Goal: Task Accomplishment & Management: Manage account settings

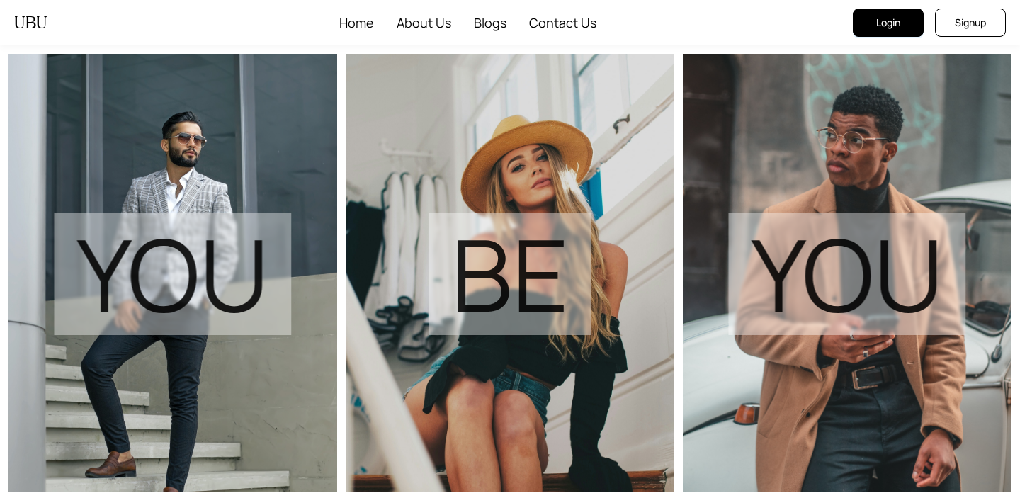
click at [888, 18] on span "Login" at bounding box center [888, 23] width 24 height 16
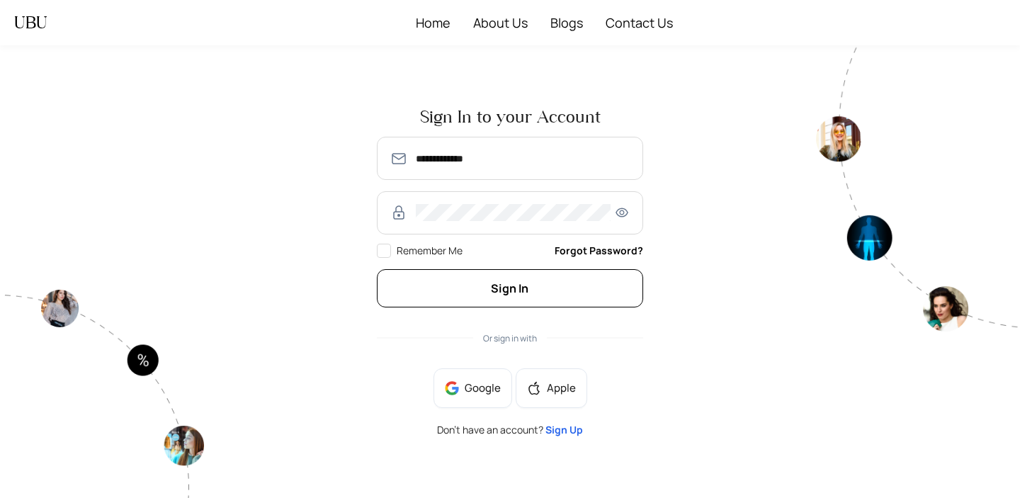
click at [481, 292] on button "Sign In" at bounding box center [510, 288] width 266 height 38
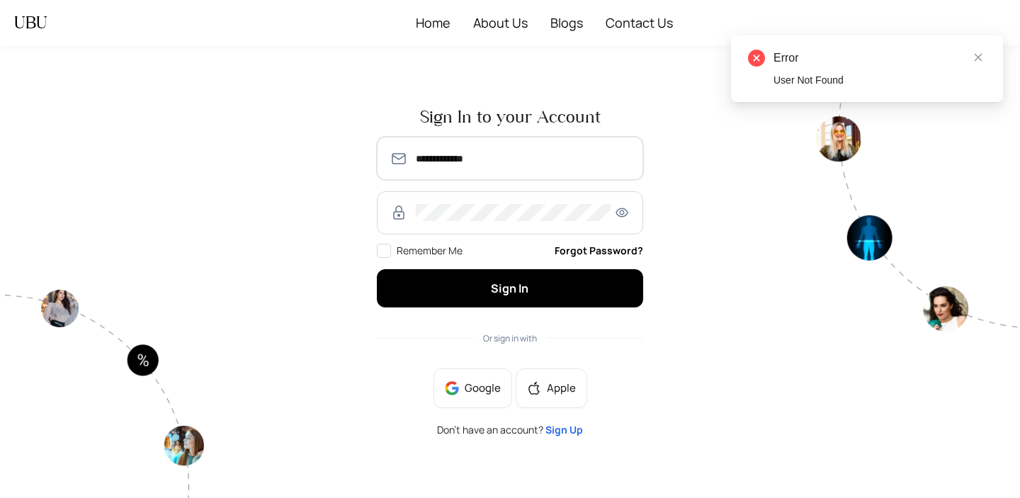
click at [422, 160] on input "**********" at bounding box center [523, 158] width 215 height 17
click at [680, 163] on div "**********" at bounding box center [510, 271] width 612 height 349
click at [422, 163] on input "**********" at bounding box center [523, 158] width 215 height 17
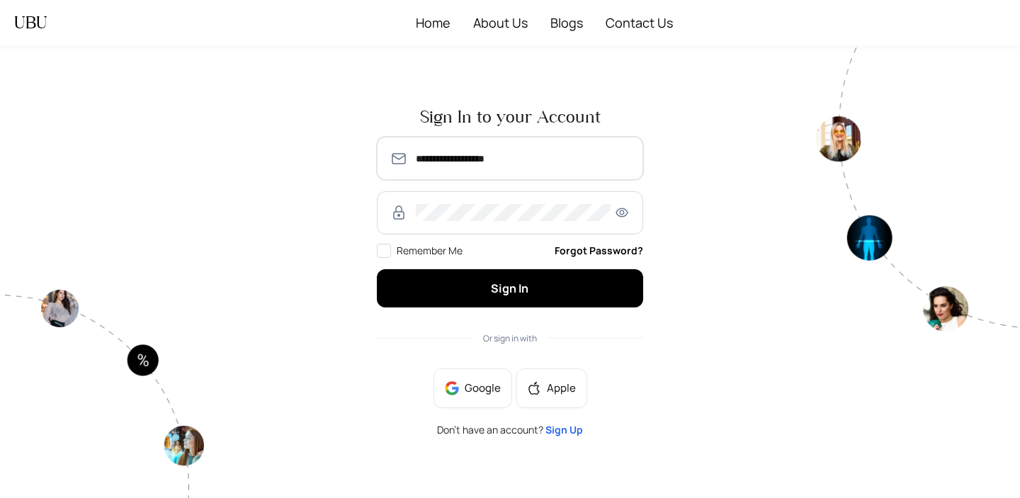
click at [468, 162] on input "**********" at bounding box center [523, 158] width 215 height 17
type input "**********"
click at [377, 269] on button "Sign In" at bounding box center [510, 288] width 266 height 38
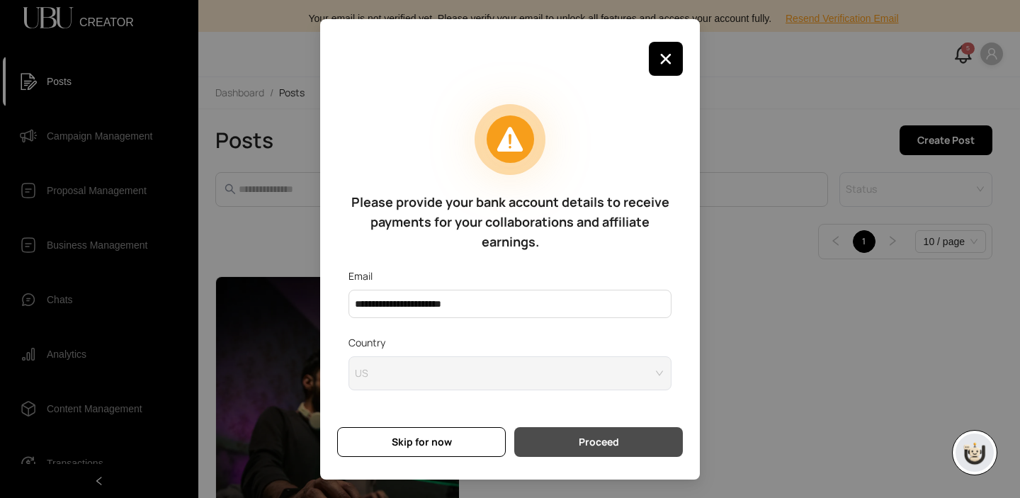
click at [614, 447] on span "Proceed" at bounding box center [599, 442] width 40 height 16
click at [617, 446] on span "Proceed" at bounding box center [599, 442] width 40 height 16
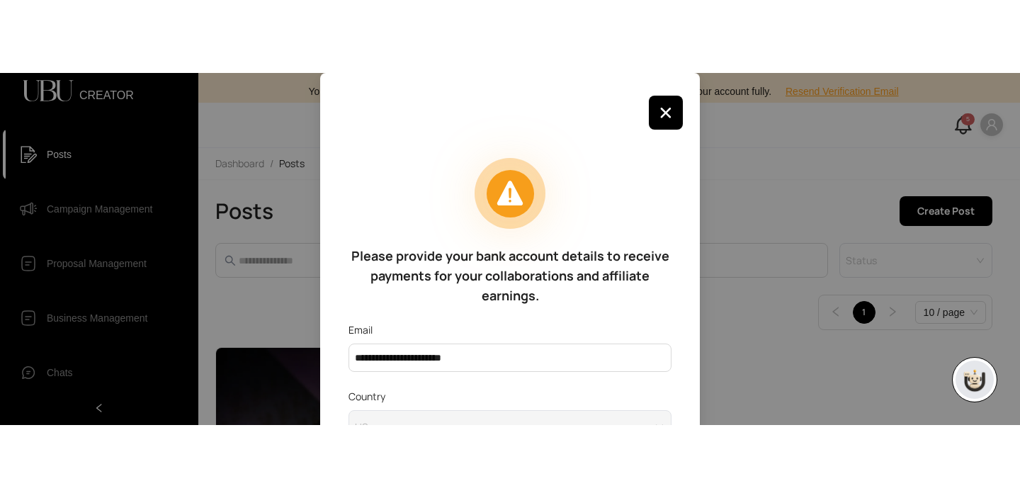
scroll to position [109, 0]
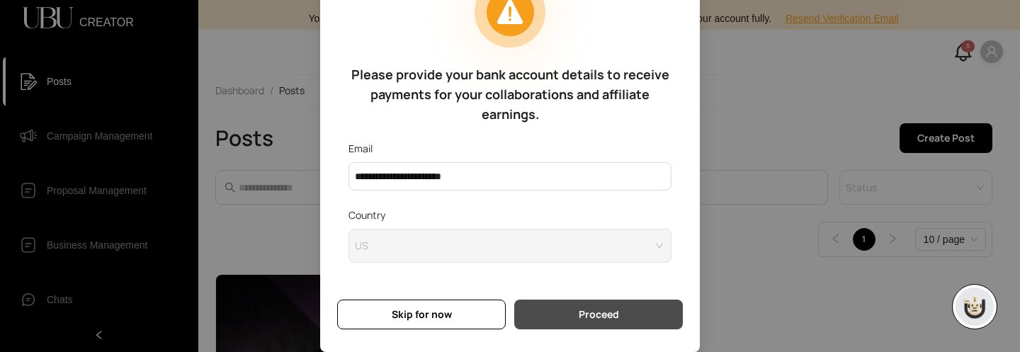
click at [614, 313] on span "Proceed" at bounding box center [599, 315] width 40 height 16
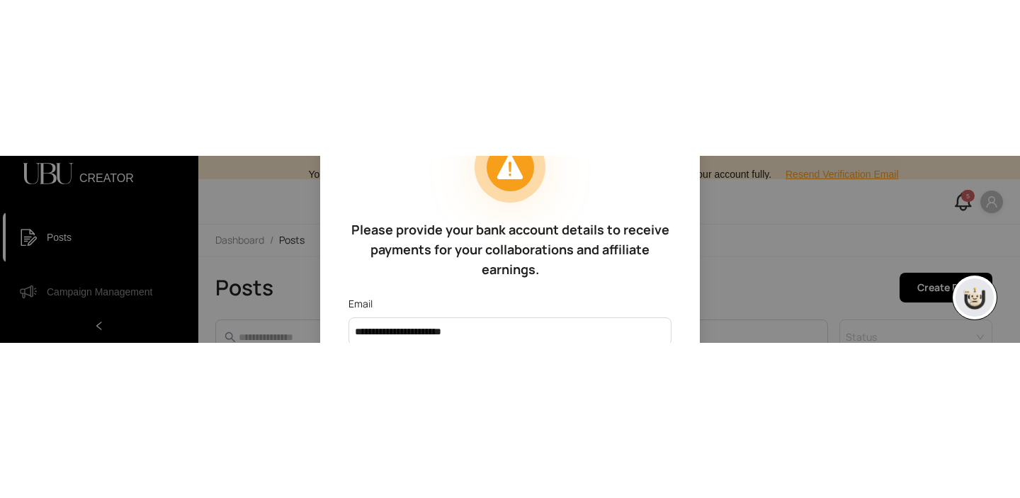
scroll to position [0, 0]
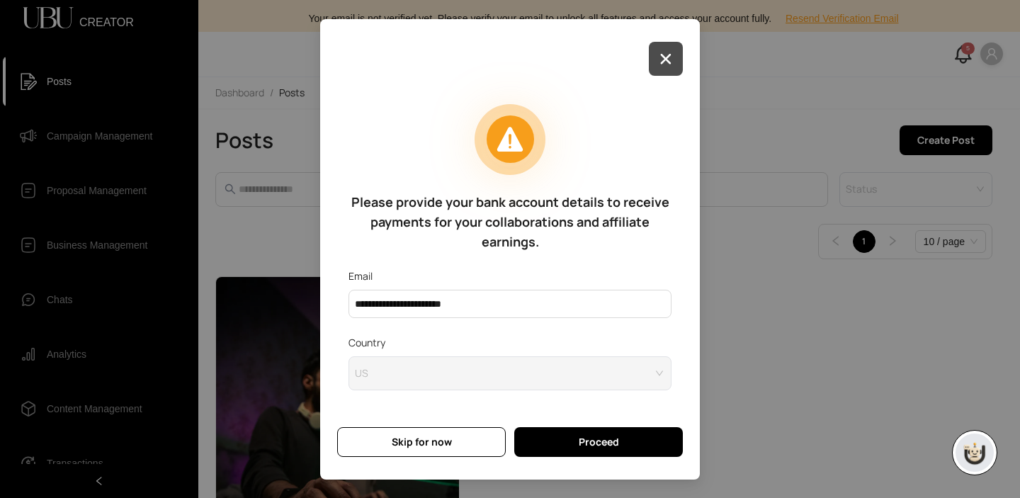
click at [674, 57] on button "button" at bounding box center [666, 59] width 34 height 34
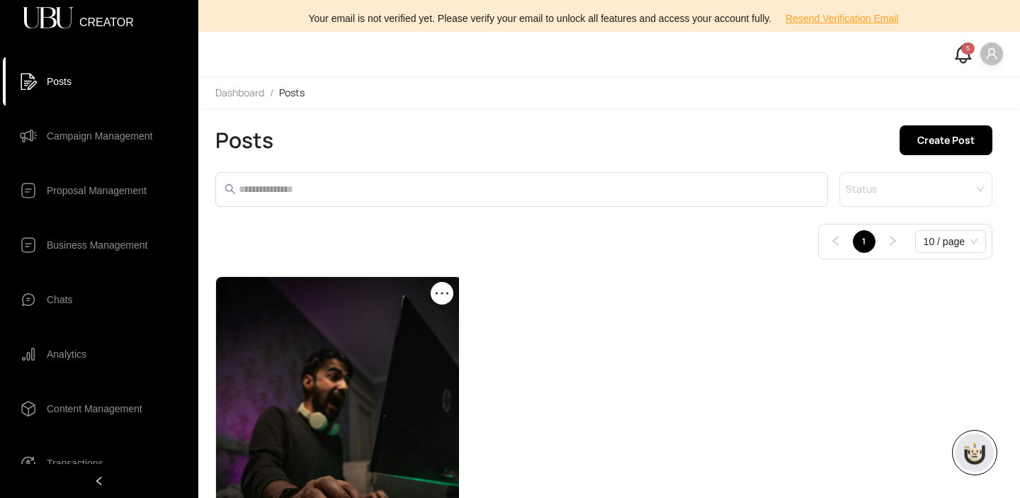
click at [73, 139] on span "Campaign Management" at bounding box center [100, 136] width 106 height 28
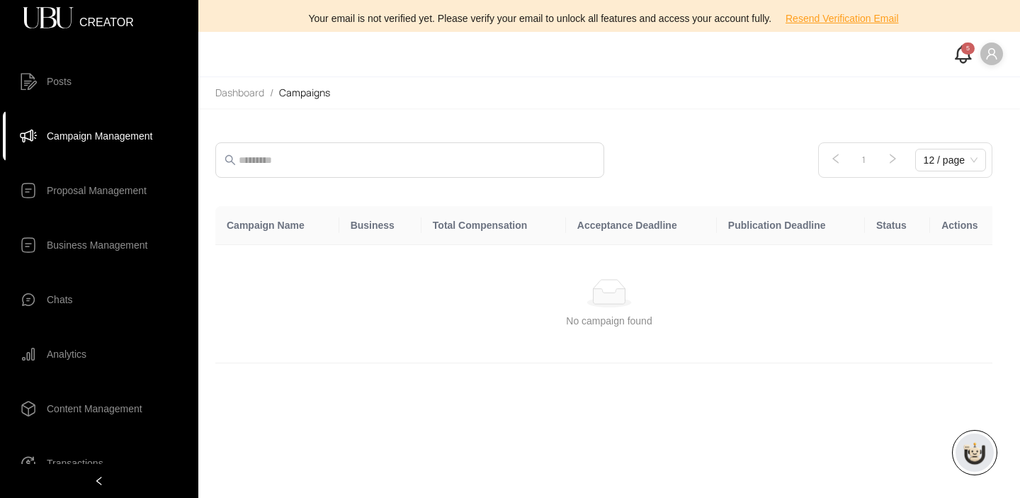
click at [113, 188] on span "Proposal Management" at bounding box center [97, 190] width 100 height 28
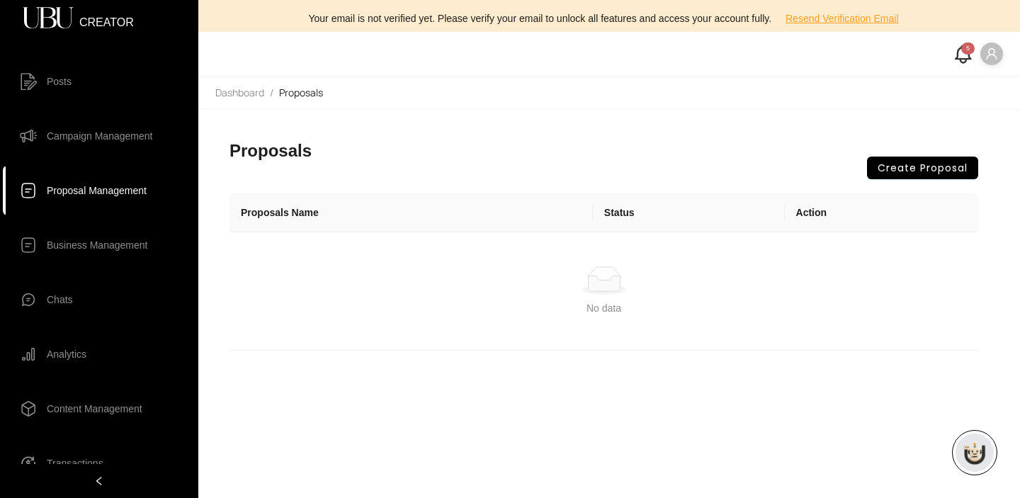
click at [98, 244] on span "Business Management" at bounding box center [97, 245] width 101 height 28
click at [86, 244] on span "Business Management" at bounding box center [97, 245] width 101 height 28
click at [67, 310] on span "Chats" at bounding box center [60, 300] width 26 height 28
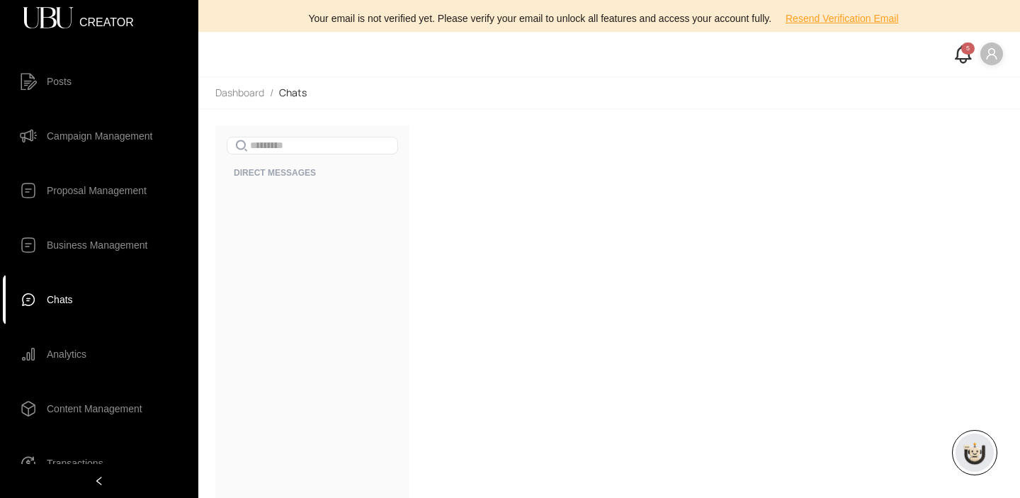
click at [76, 351] on span "Analytics" at bounding box center [67, 354] width 40 height 28
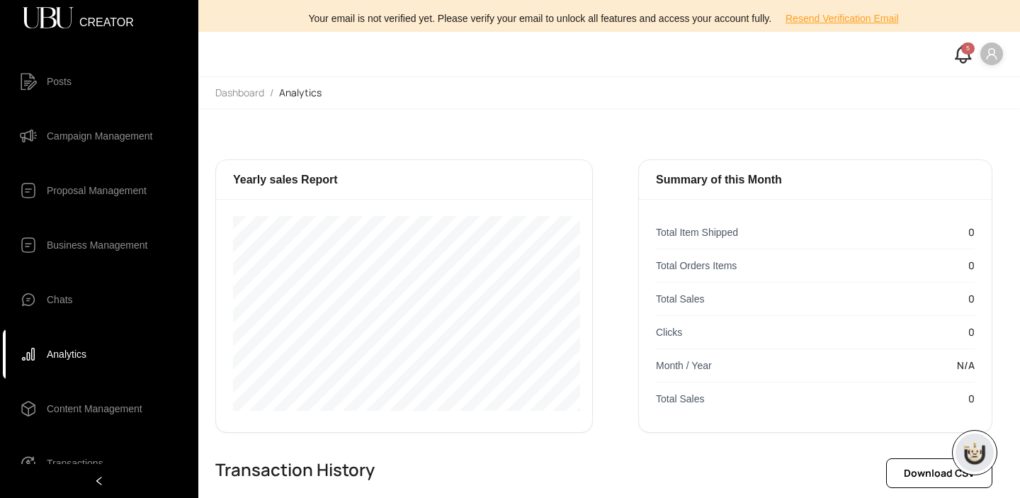
click at [80, 408] on span "Content Management" at bounding box center [95, 409] width 96 height 28
click at [77, 463] on span "Transactions" at bounding box center [75, 463] width 57 height 28
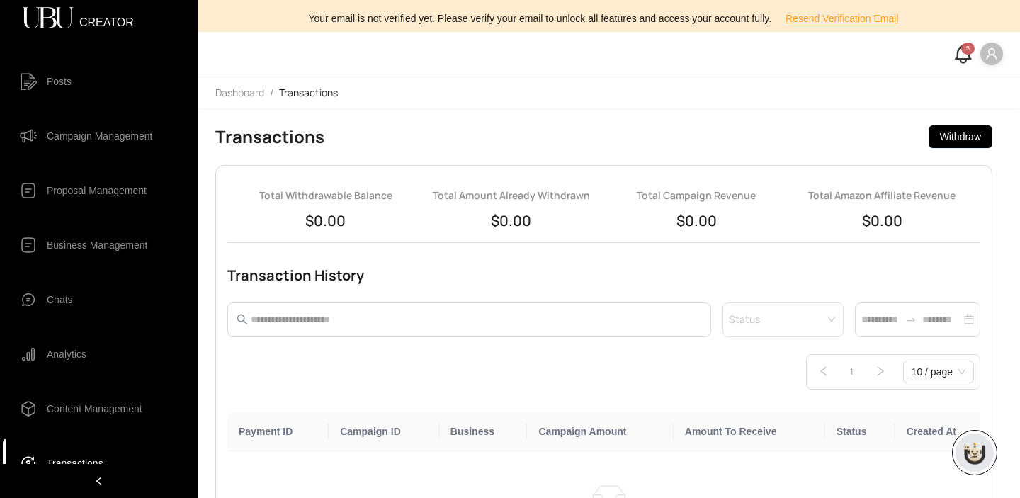
click at [62, 98] on li "Posts" at bounding box center [99, 81] width 193 height 51
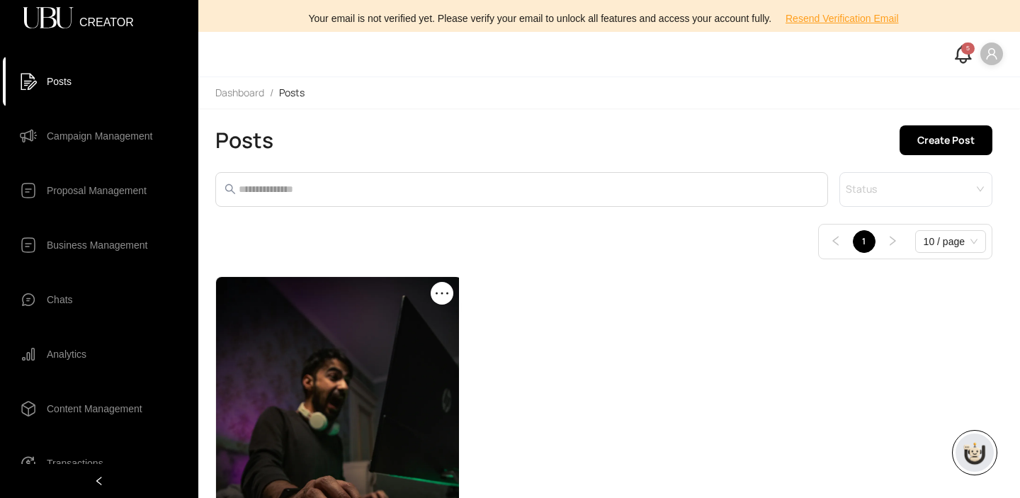
click at [97, 144] on span "Campaign Management" at bounding box center [100, 136] width 106 height 28
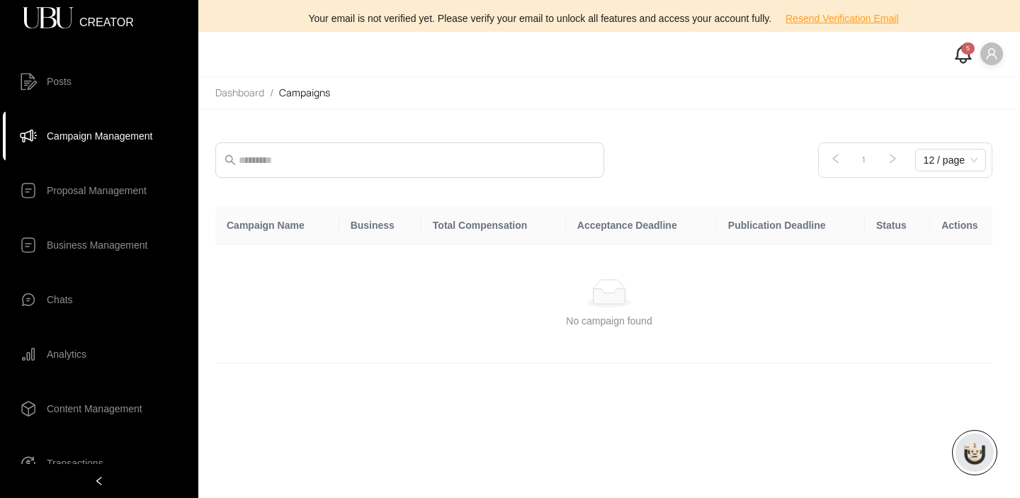
click at [83, 82] on span "Posts" at bounding box center [110, 81] width 126 height 28
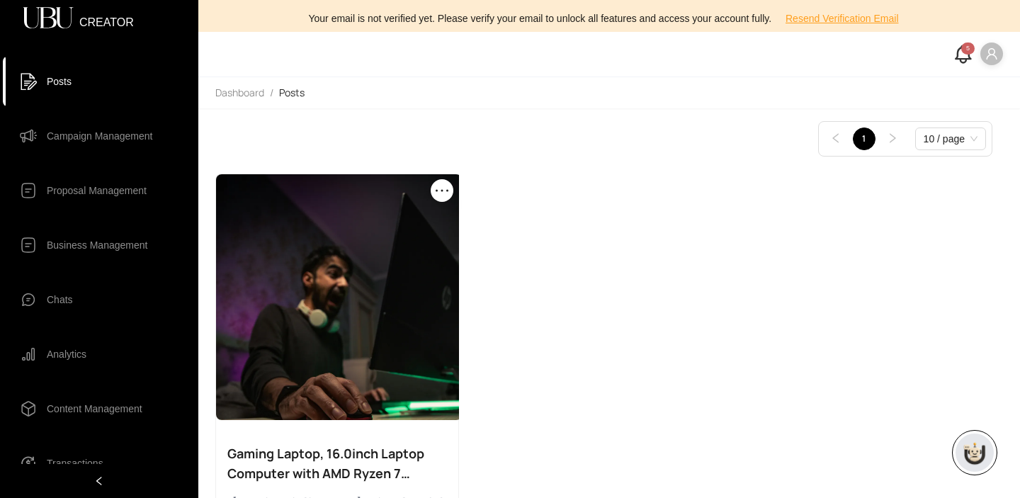
scroll to position [204, 0]
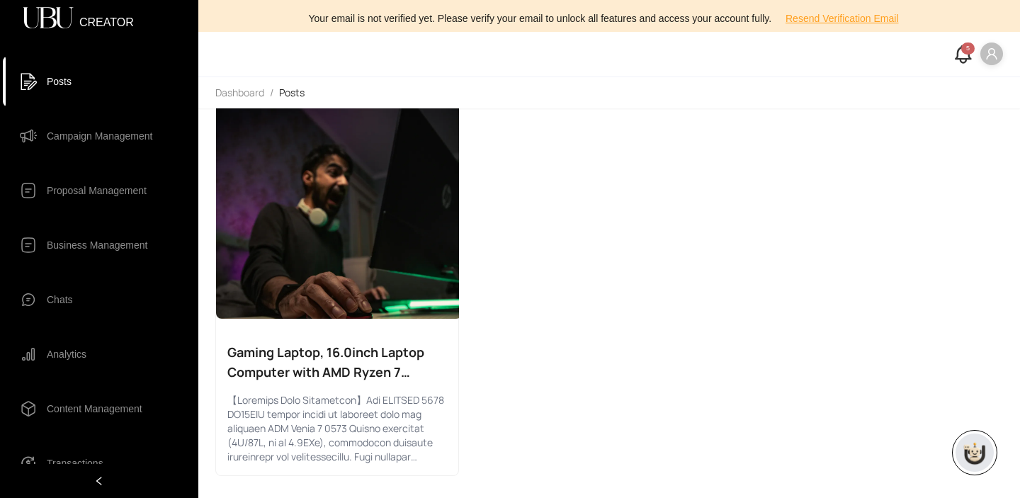
click at [492, 317] on div "Preview Gaming Laptop, 16.0inch Laptop Computer with AMD Ryzen 7 5825U(8C/16T, …" at bounding box center [603, 274] width 777 height 404
click at [492, 314] on div "Preview Gaming Laptop, 16.0inch Laptop Computer with AMD Ryzen 7 5825U(8C/16T, …" at bounding box center [603, 274] width 777 height 404
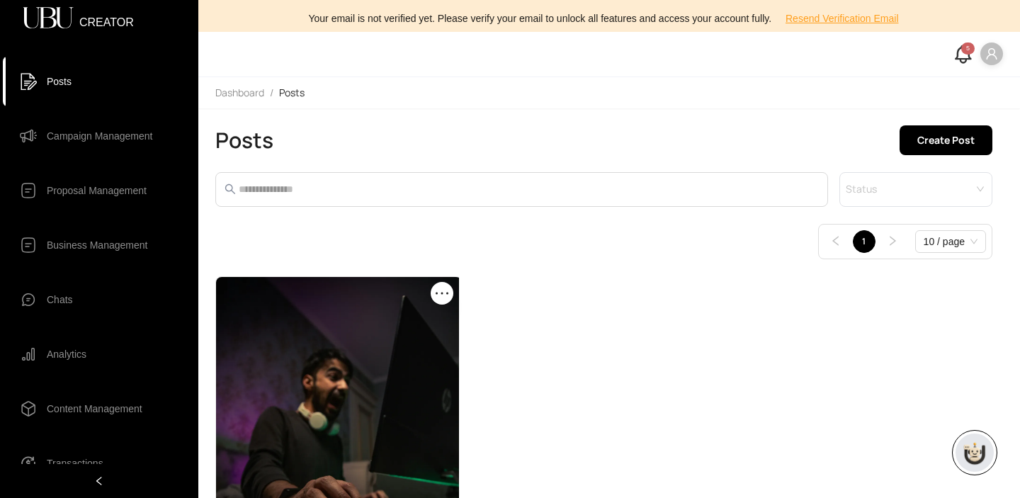
click at [995, 52] on icon "user" at bounding box center [991, 53] width 11 height 11
click at [921, 87] on span "Profile" at bounding box center [949, 82] width 86 height 16
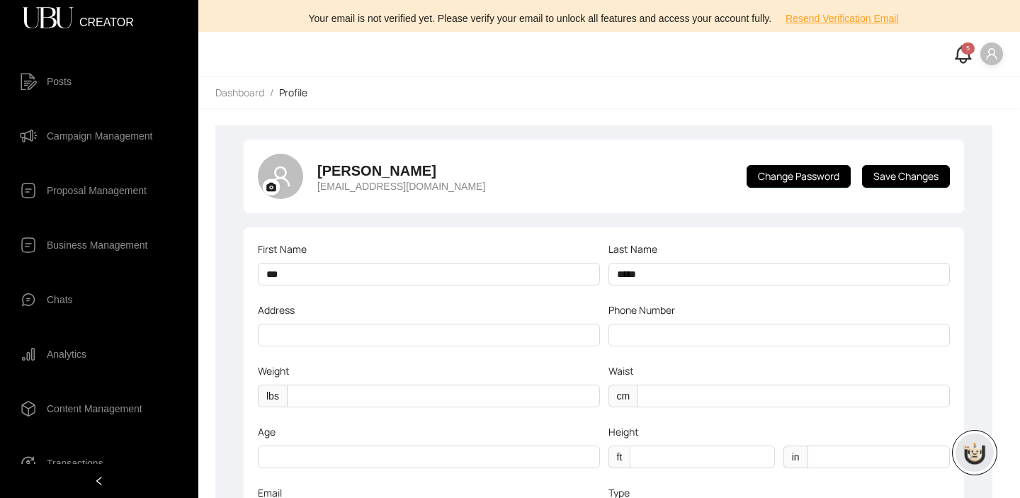
click at [283, 174] on icon "user" at bounding box center [280, 176] width 23 height 23
click at [268, 188] on icon at bounding box center [271, 187] width 10 height 9
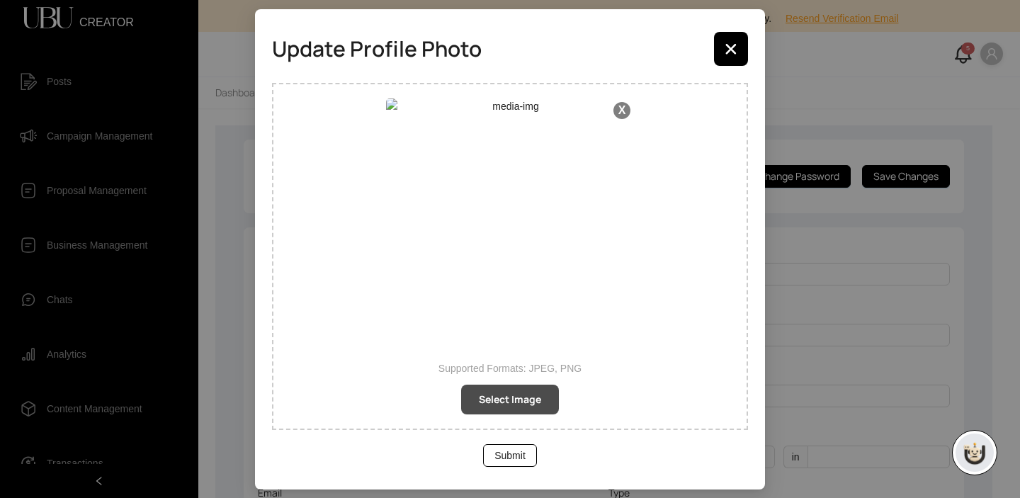
click at [501, 403] on span "Select Image" at bounding box center [510, 400] width 62 height 16
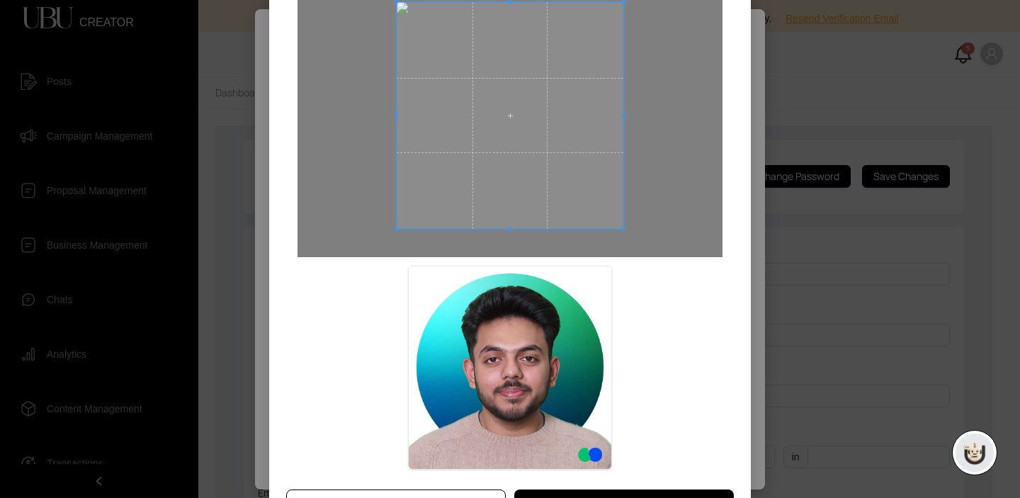
scroll to position [155, 0]
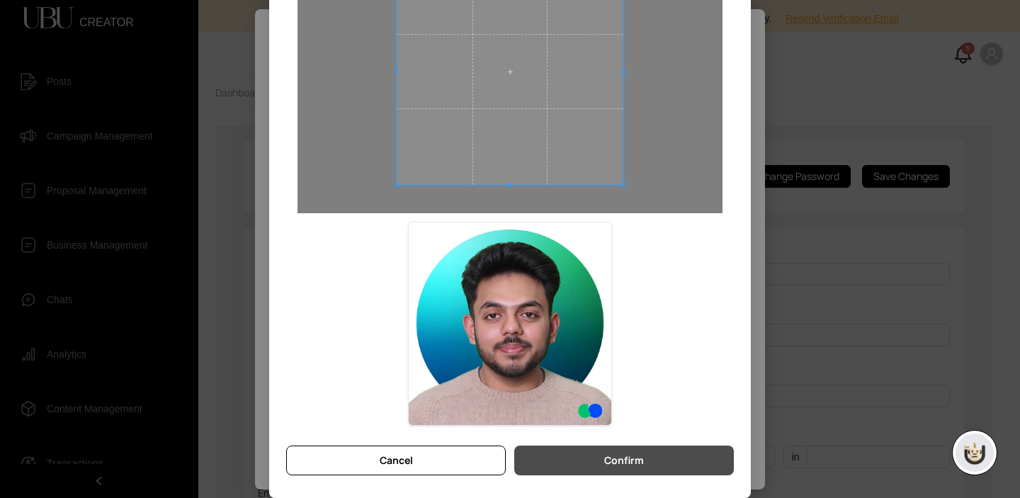
click at [658, 466] on button "Confirm" at bounding box center [624, 461] width 220 height 30
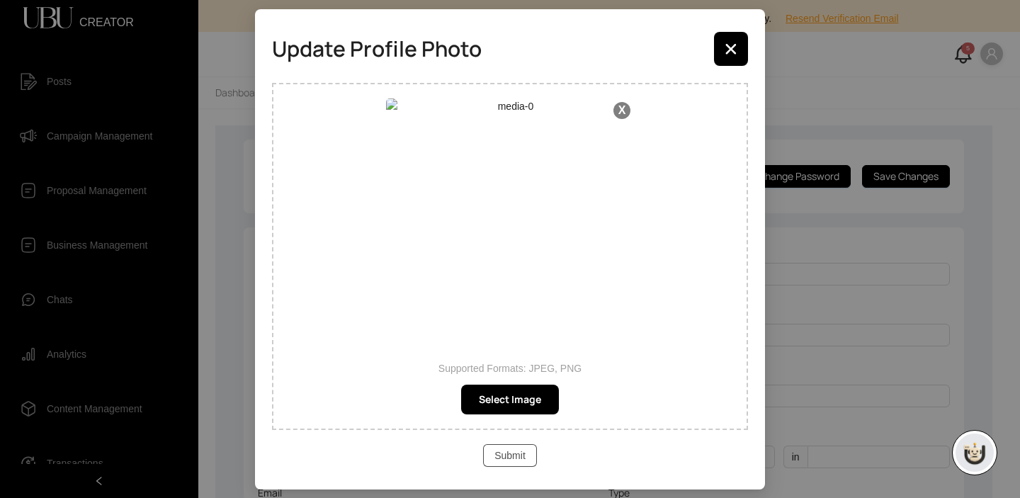
click at [531, 457] on button "Submit" at bounding box center [510, 455] width 54 height 23
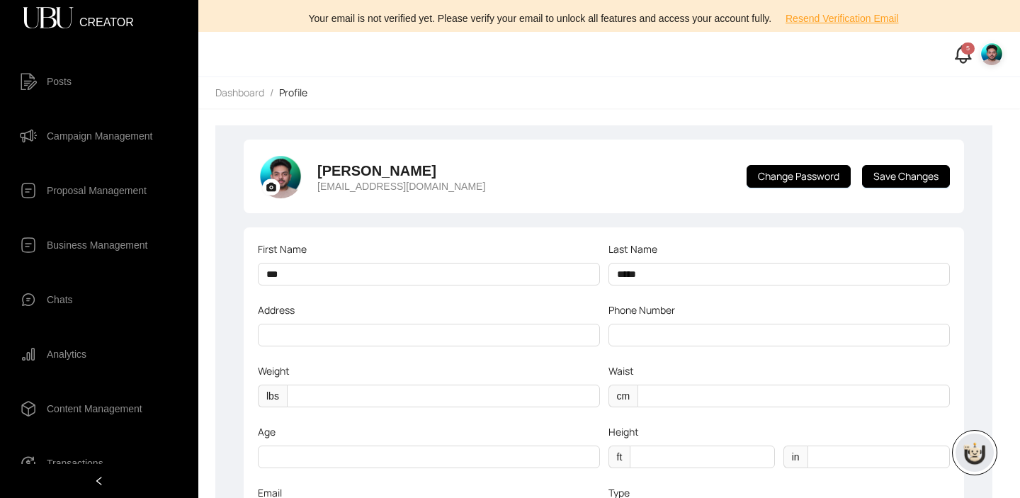
click at [993, 59] on img at bounding box center [992, 54] width 23 height 23
click at [994, 57] on img at bounding box center [992, 54] width 23 height 23
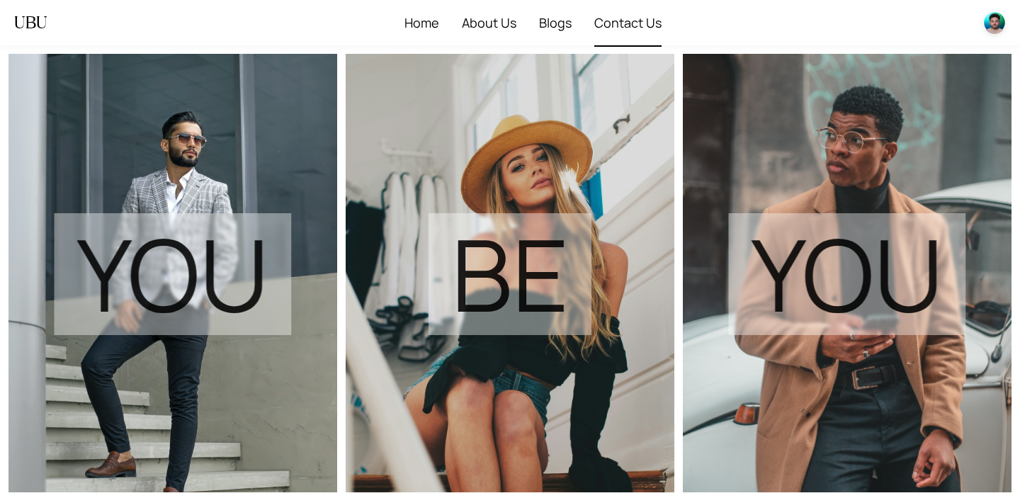
click at [634, 22] on span "Contact Us" at bounding box center [627, 22] width 67 height 45
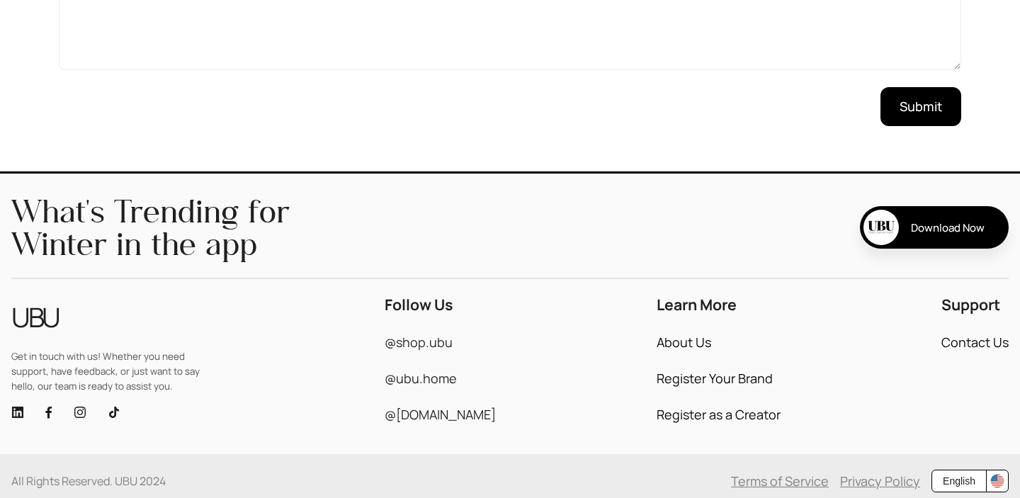
scroll to position [509, 0]
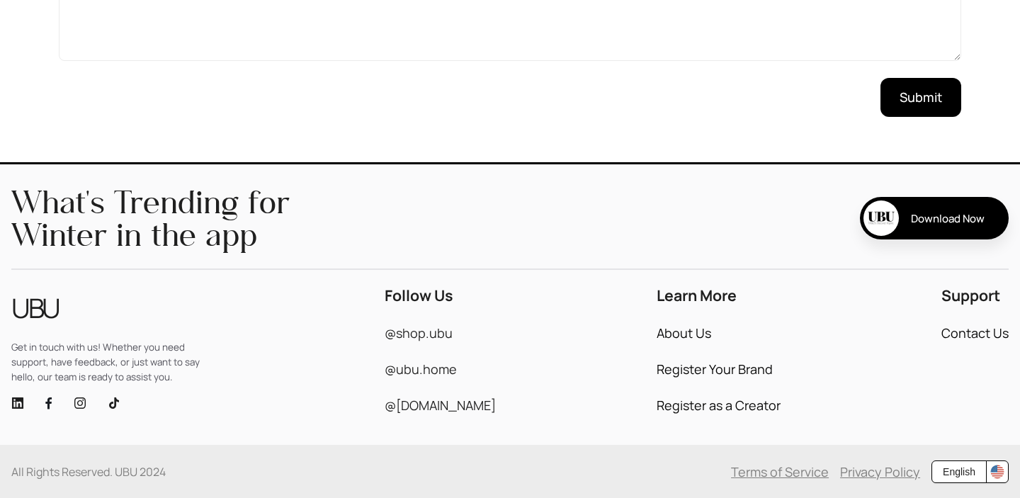
click at [77, 398] on icon "instagram" at bounding box center [80, 403] width 13 height 13
click at [1001, 468] on img "button" at bounding box center [997, 472] width 14 height 14
click at [968, 400] on span "French" at bounding box center [979, 398] width 36 height 16
click at [1000, 471] on img "button" at bounding box center [997, 472] width 14 height 14
click at [971, 444] on span "German" at bounding box center [979, 443] width 36 height 16
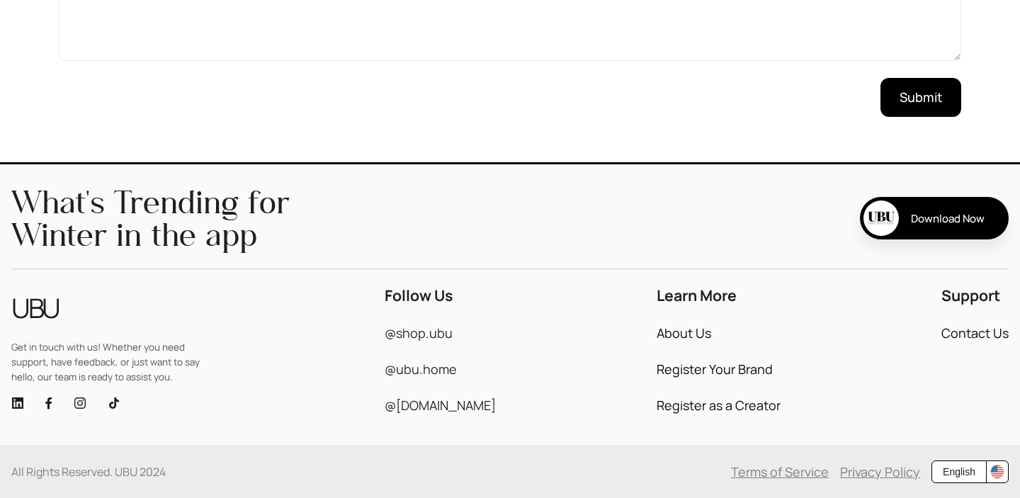
click at [663, 332] on link "About Us" at bounding box center [684, 333] width 55 height 13
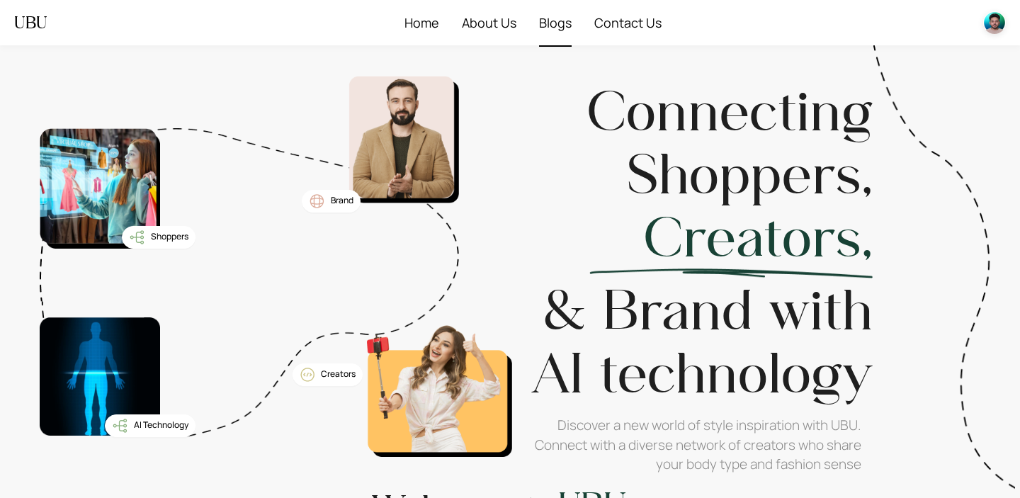
click at [542, 23] on span "Blogs" at bounding box center [555, 22] width 33 height 45
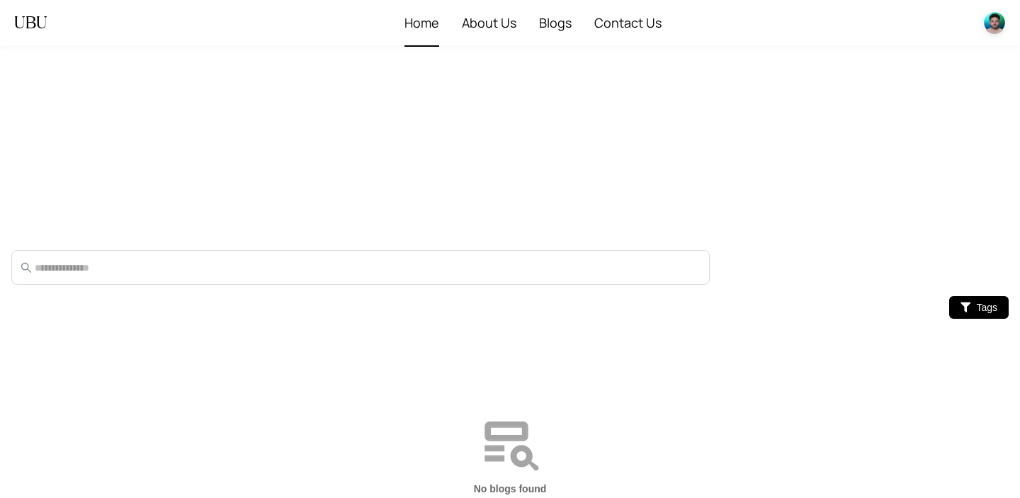
click at [422, 27] on span "Home" at bounding box center [422, 22] width 35 height 45
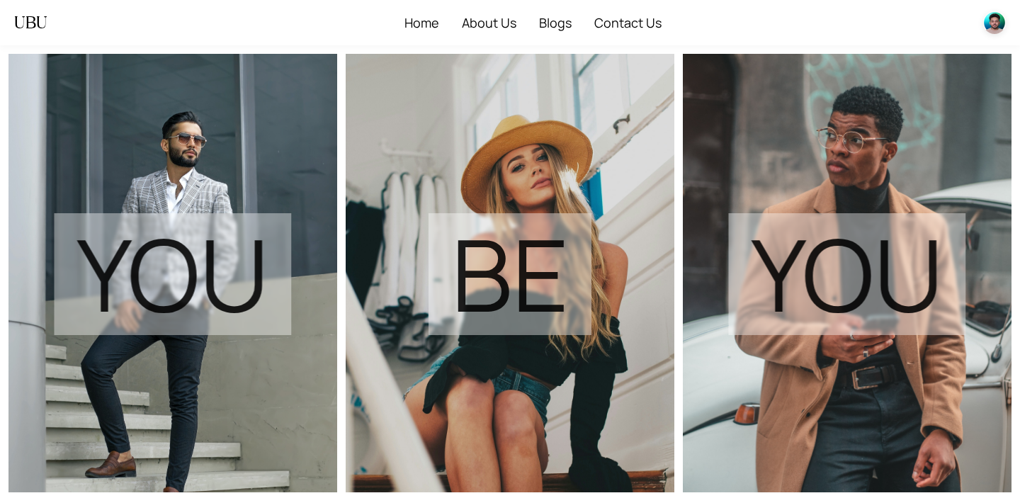
click at [981, 35] on ul "Home About Us Blogs Contact Us" at bounding box center [533, 23] width 900 height 46
click at [997, 20] on img at bounding box center [994, 22] width 23 height 23
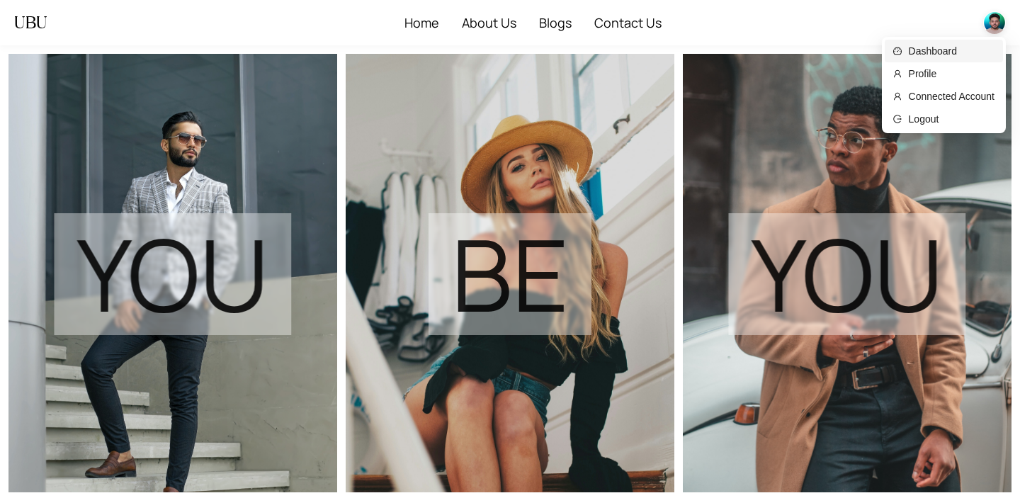
click at [917, 53] on span "Dashboard" at bounding box center [952, 51] width 86 height 16
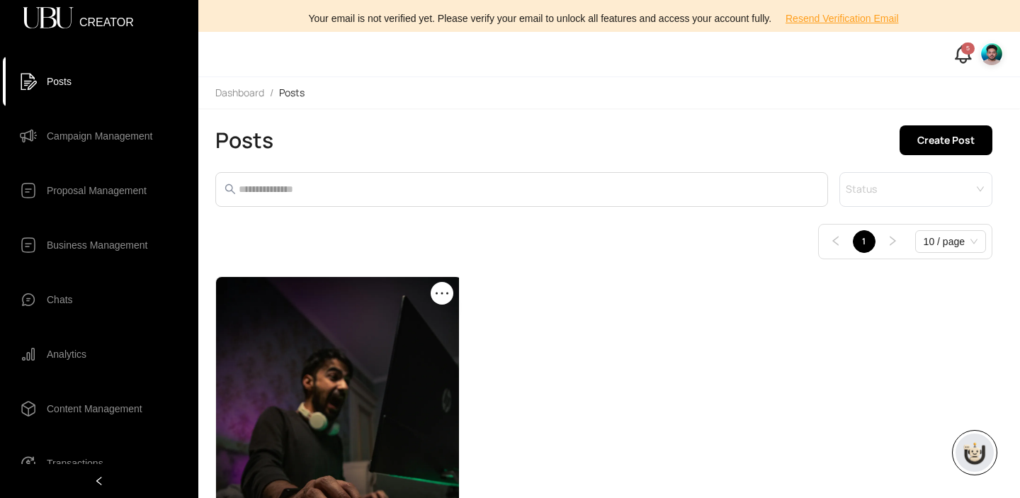
click at [965, 123] on main "Posts Create Post Status 1 10 / page Preview Gaming Laptop, 16.0inch Laptop Com…" at bounding box center [609, 303] width 822 height 390
click at [964, 138] on span "Create Post" at bounding box center [945, 140] width 57 height 16
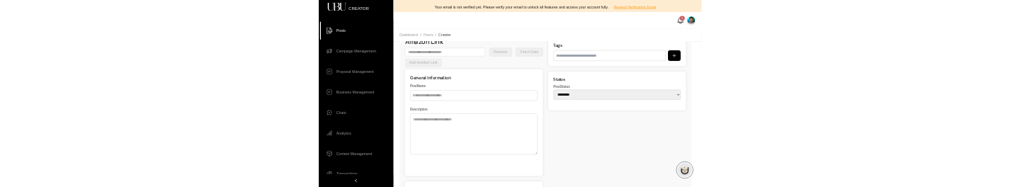
scroll to position [80, 0]
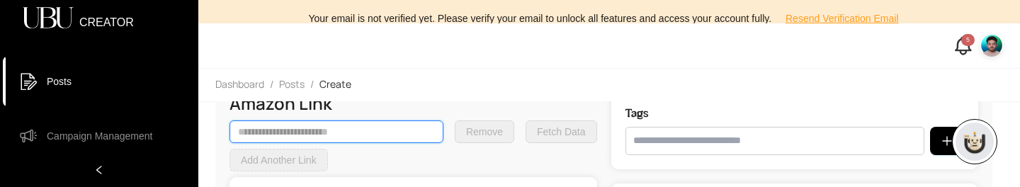
click at [296, 133] on input "text" at bounding box center [337, 131] width 214 height 23
paste input "**********"
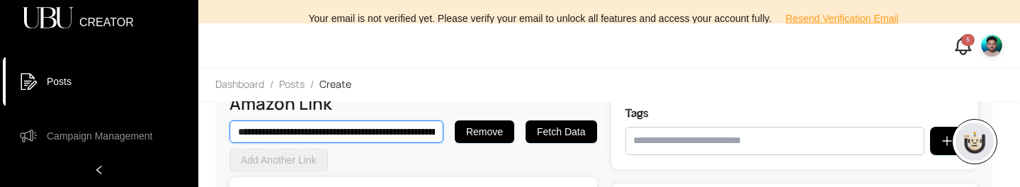
scroll to position [0, 4103]
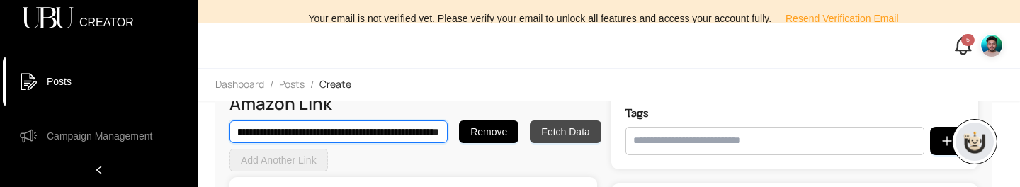
type input "**********"
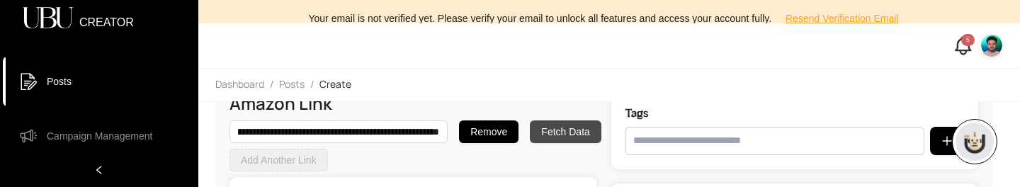
click at [588, 132] on span "Fetch Data" at bounding box center [565, 132] width 48 height 16
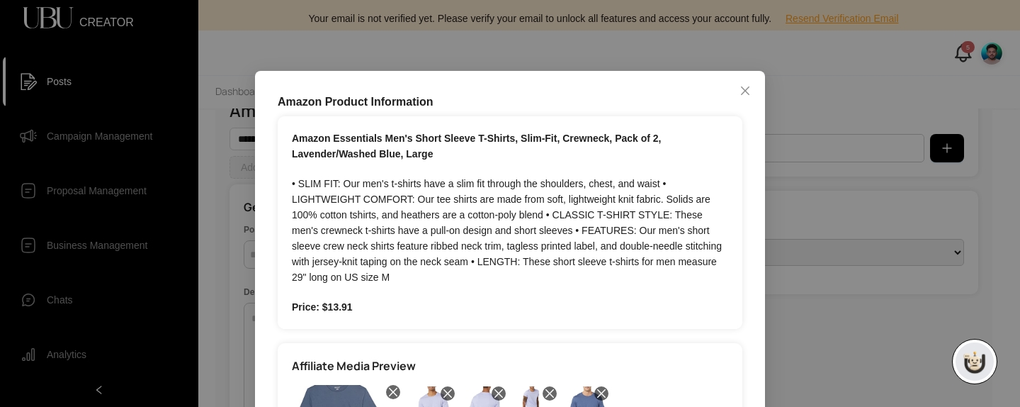
scroll to position [188, 0]
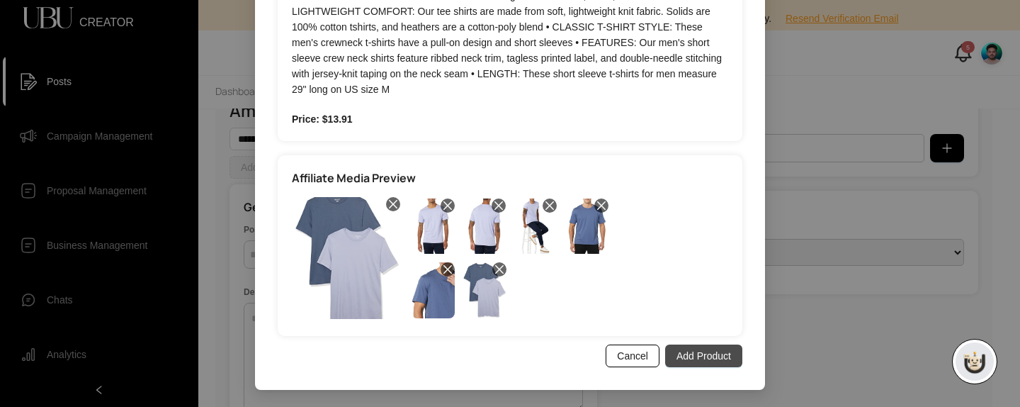
click at [694, 356] on span "Add Product" at bounding box center [704, 356] width 55 height 16
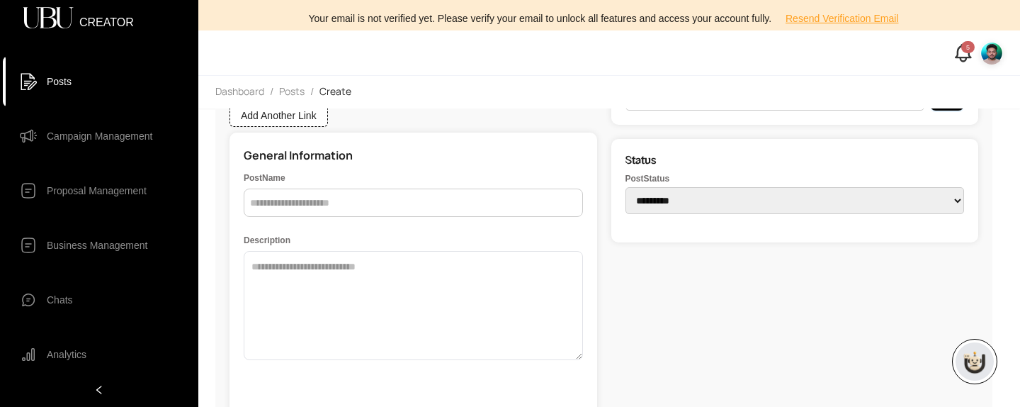
scroll to position [140, 0]
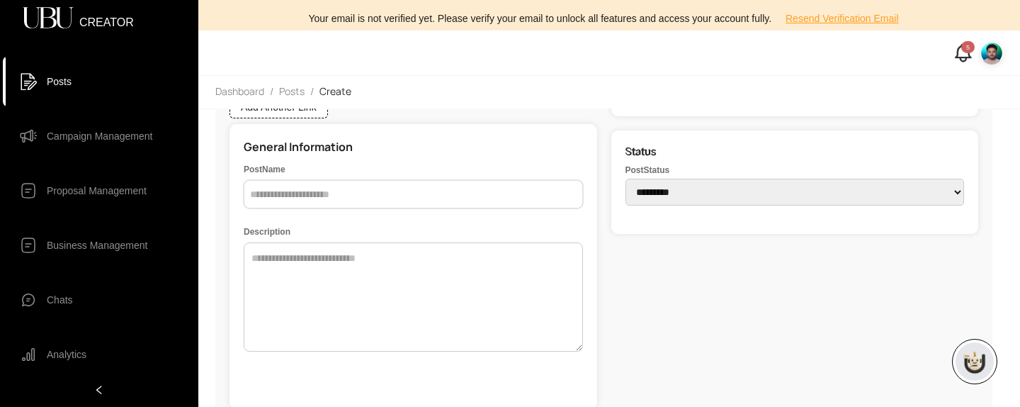
click at [345, 185] on input "text" at bounding box center [413, 194] width 339 height 28
type input "******"
click at [403, 292] on textarea at bounding box center [413, 296] width 339 height 109
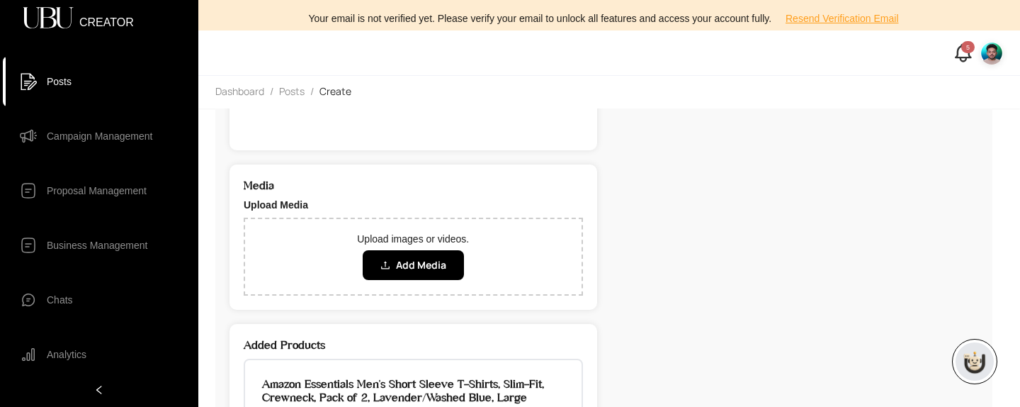
scroll to position [412, 0]
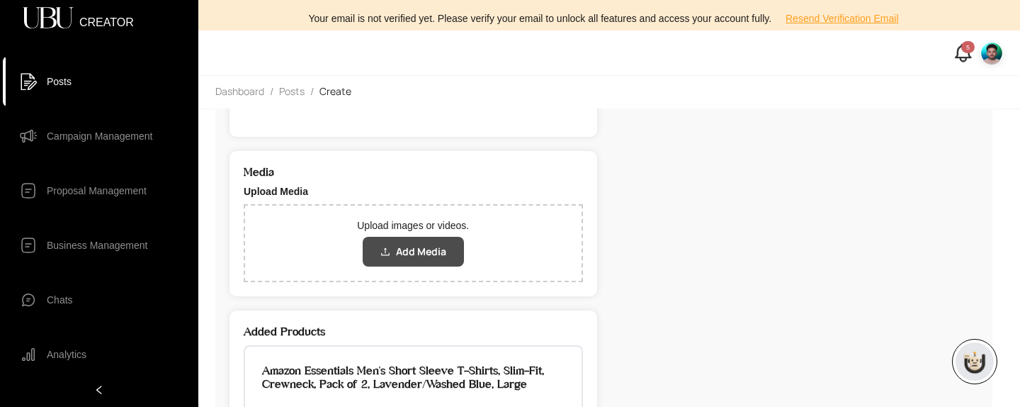
type textarea "*****"
click at [404, 257] on span "Add Media" at bounding box center [421, 252] width 50 height 16
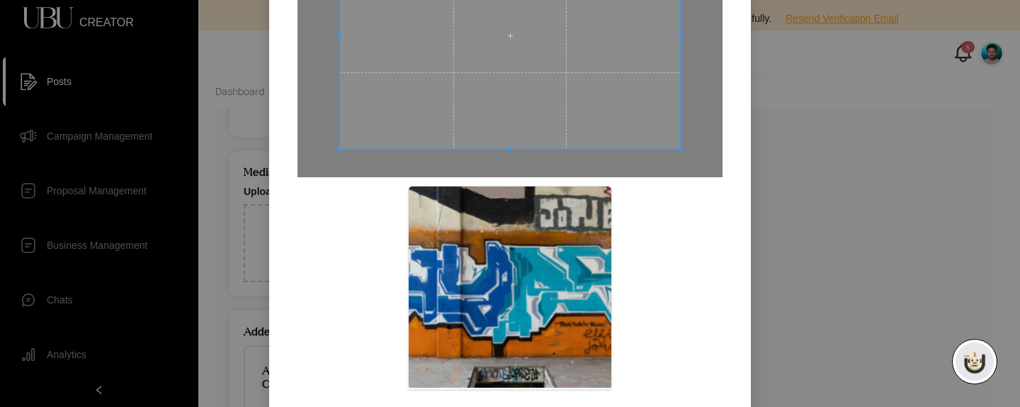
scroll to position [247, 0]
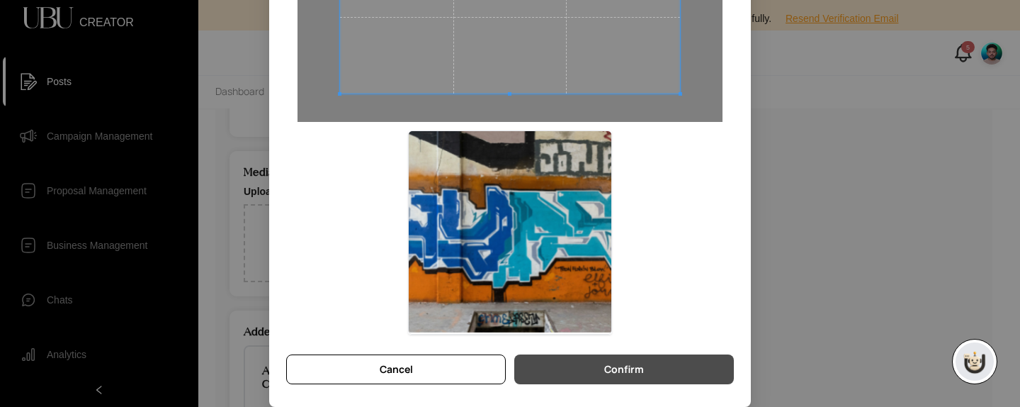
click at [623, 380] on button "Confirm" at bounding box center [624, 369] width 220 height 30
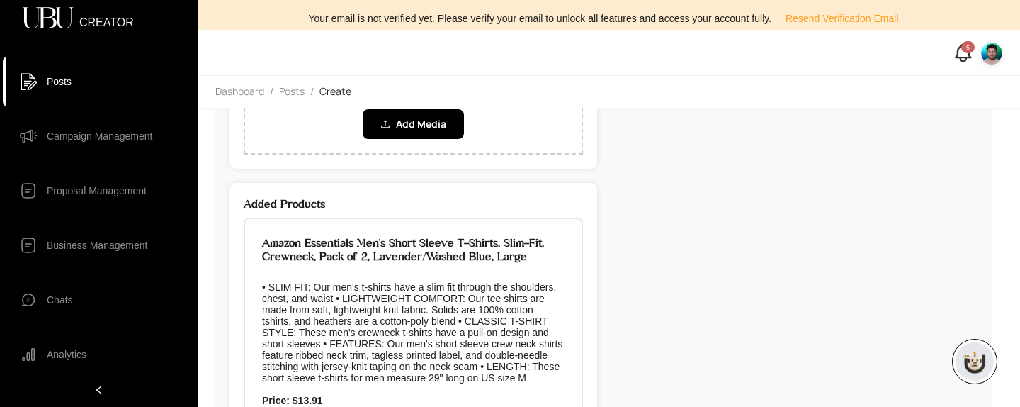
scroll to position [620, 0]
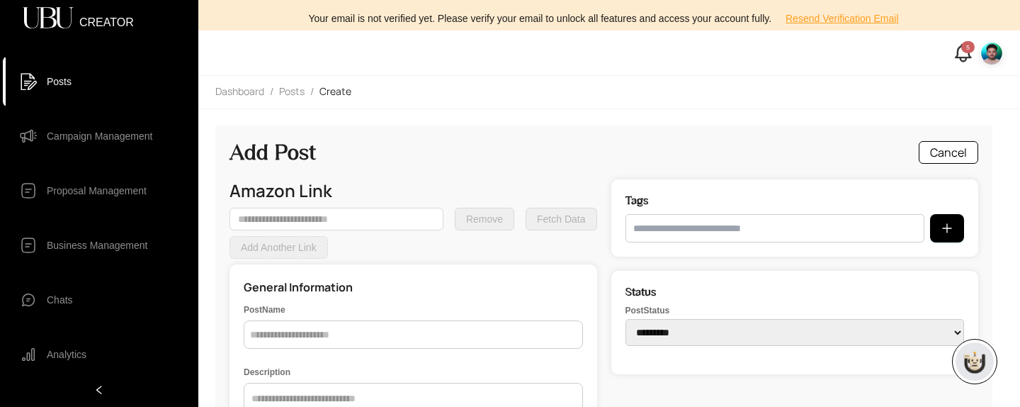
click at [72, 135] on span "Campaign Management" at bounding box center [100, 136] width 106 height 28
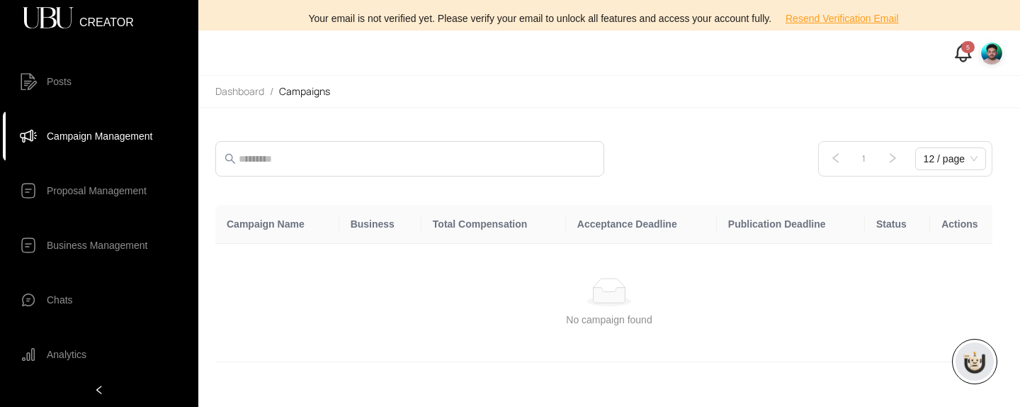
click at [57, 79] on span "Posts" at bounding box center [59, 81] width 25 height 28
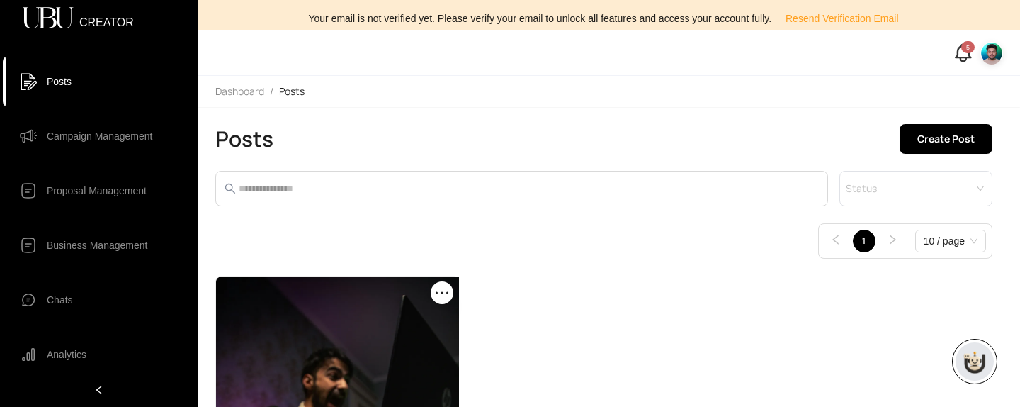
click at [81, 134] on span "Campaign Management" at bounding box center [100, 136] width 106 height 28
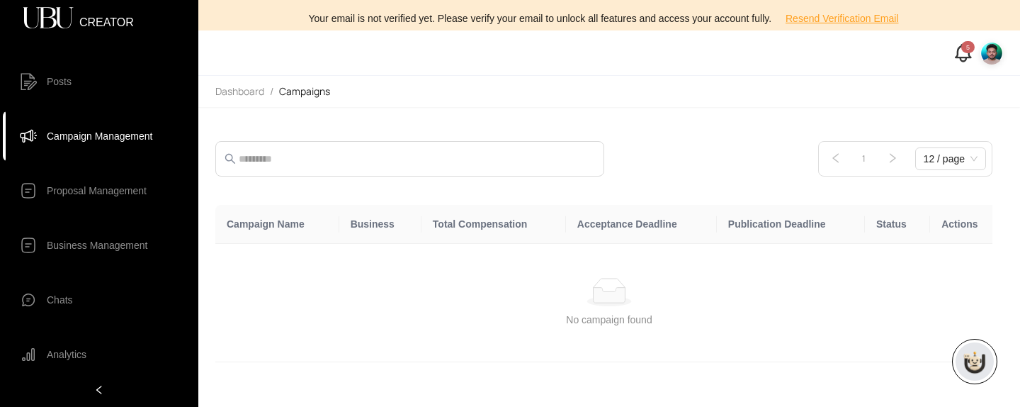
click at [58, 78] on span "Posts" at bounding box center [59, 81] width 25 height 28
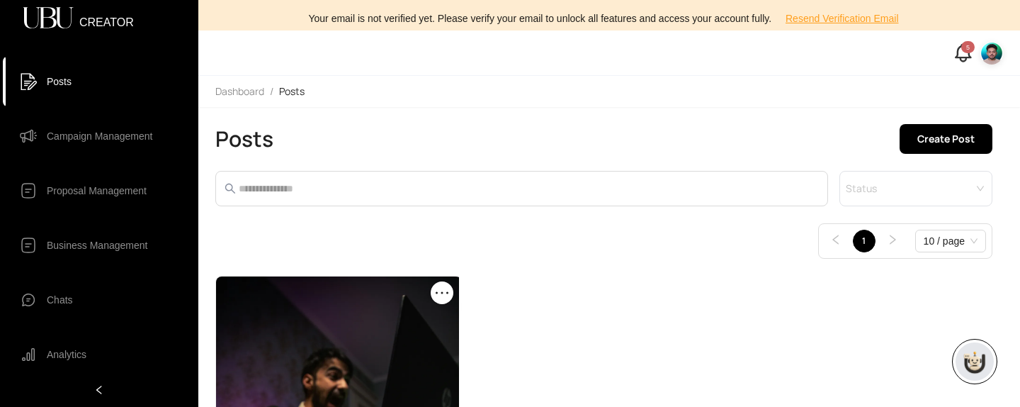
click at [993, 50] on img at bounding box center [992, 53] width 23 height 23
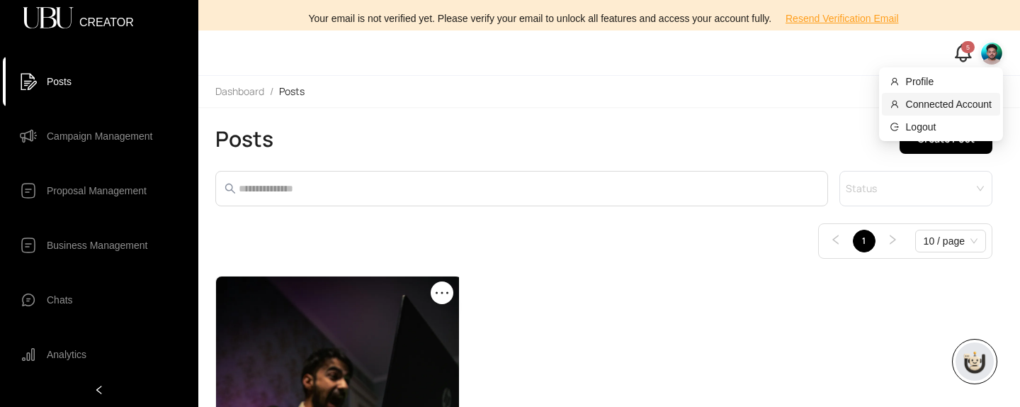
click at [925, 104] on span "Connected Account" at bounding box center [949, 104] width 86 height 16
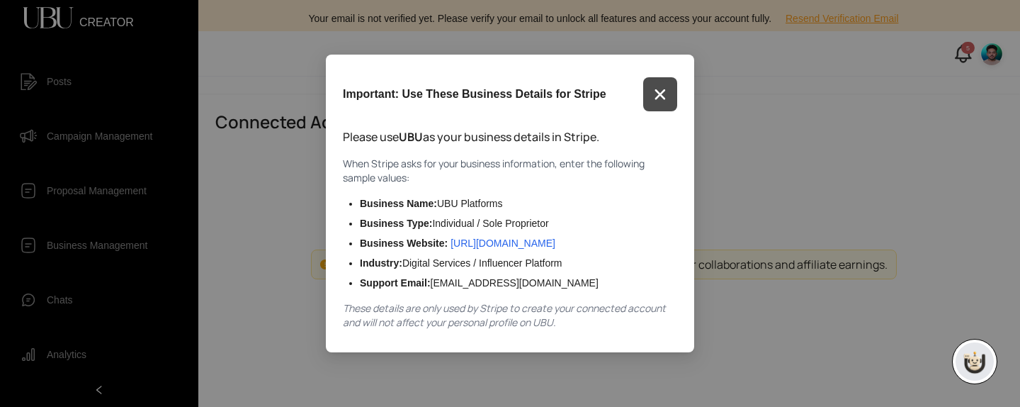
click at [660, 90] on icon "button" at bounding box center [660, 94] width 11 height 11
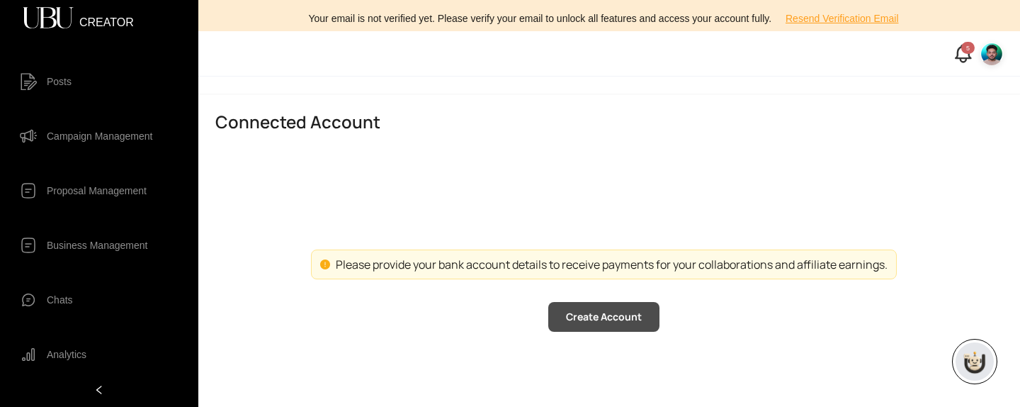
click at [600, 310] on span "Create Account" at bounding box center [604, 317] width 76 height 16
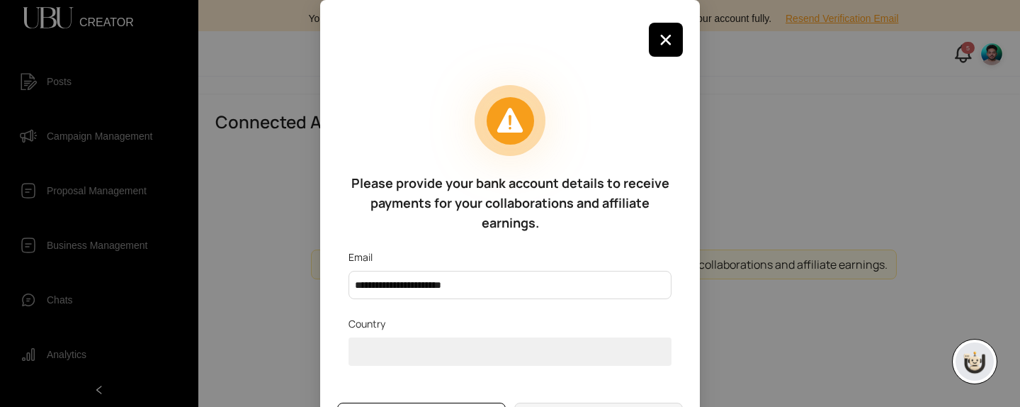
scroll to position [55, 0]
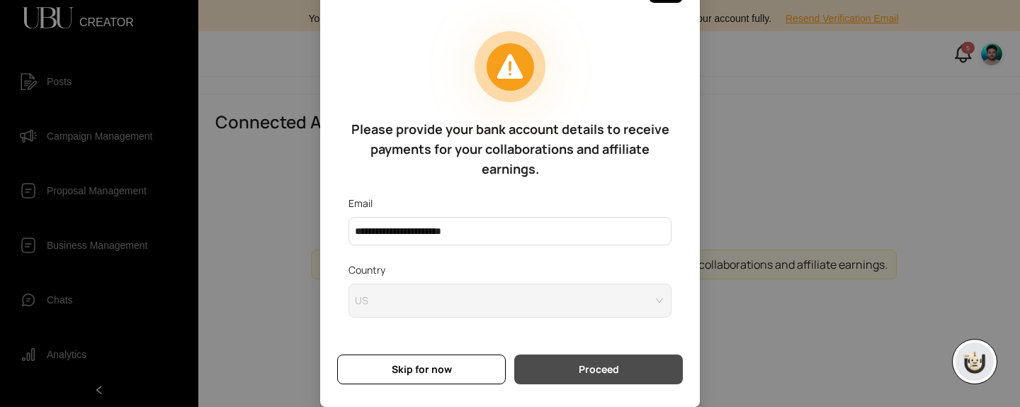
click at [607, 375] on span "Proceed" at bounding box center [599, 369] width 40 height 16
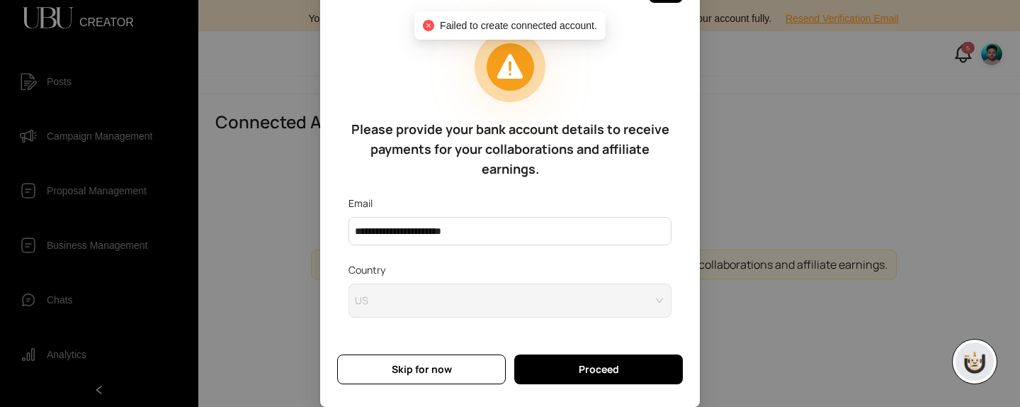
scroll to position [0, 0]
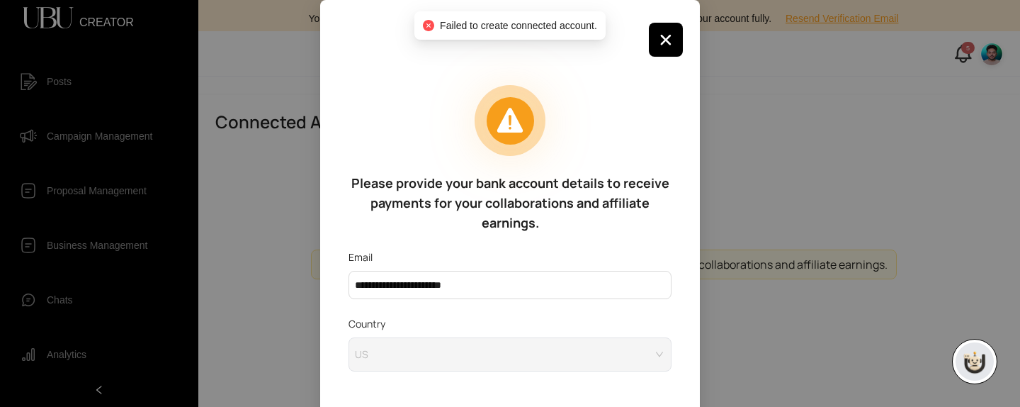
click at [670, 21] on div "**********" at bounding box center [510, 230] width 380 height 461
click at [673, 38] on button "button" at bounding box center [666, 40] width 34 height 34
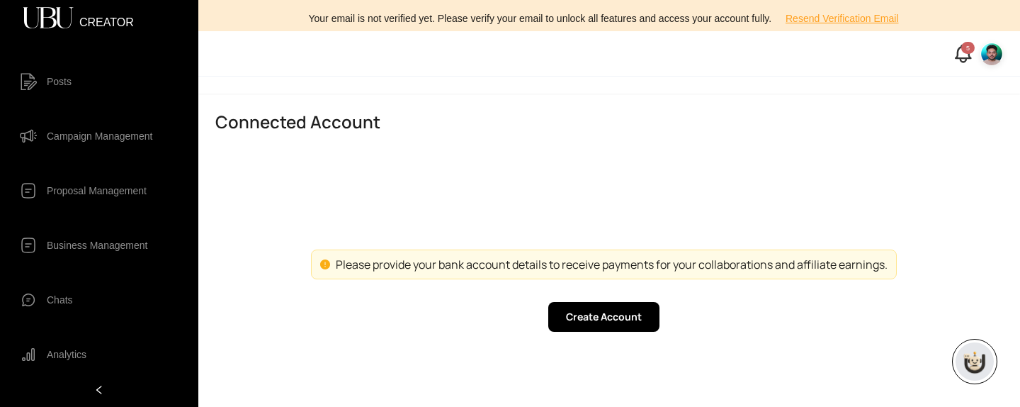
click at [992, 53] on img at bounding box center [992, 54] width 23 height 23
click at [922, 83] on span "Profile" at bounding box center [949, 82] width 86 height 16
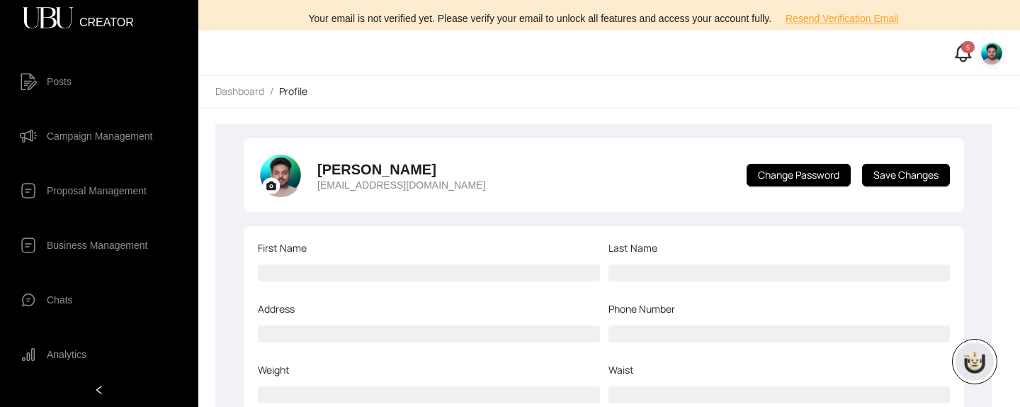
click at [79, 81] on span "Posts" at bounding box center [110, 81] width 126 height 28
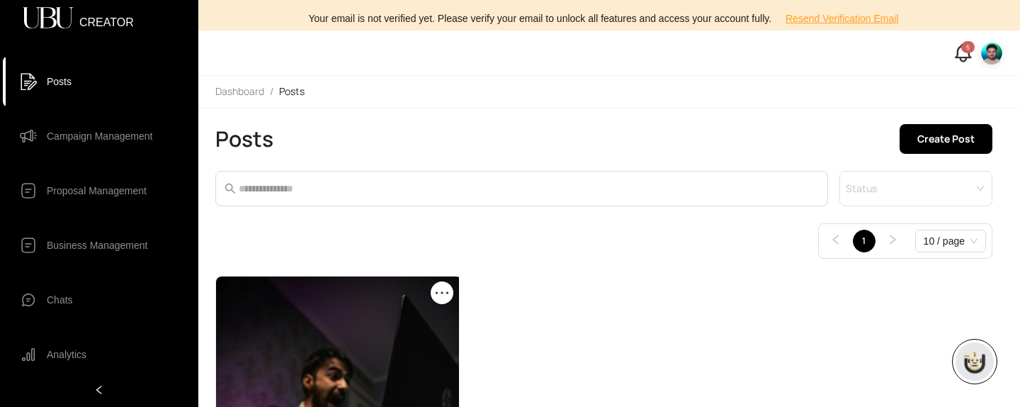
click at [101, 136] on span "Campaign Management" at bounding box center [100, 136] width 106 height 28
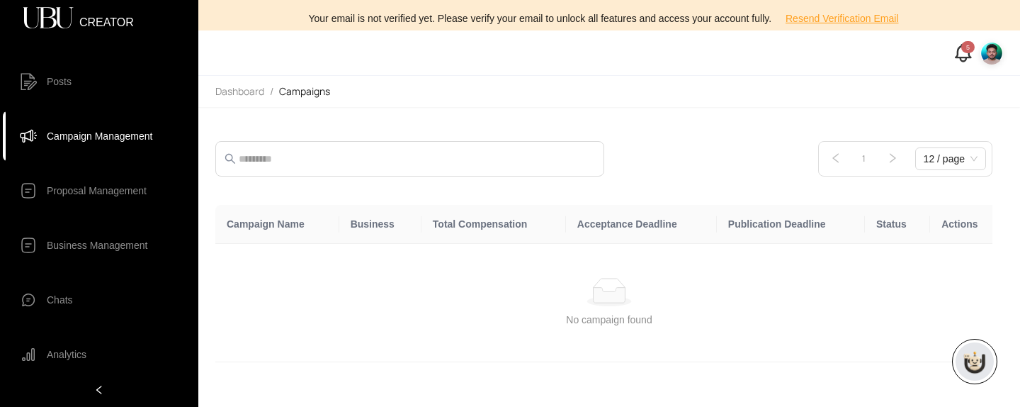
click at [86, 190] on span "Proposal Management" at bounding box center [97, 190] width 100 height 28
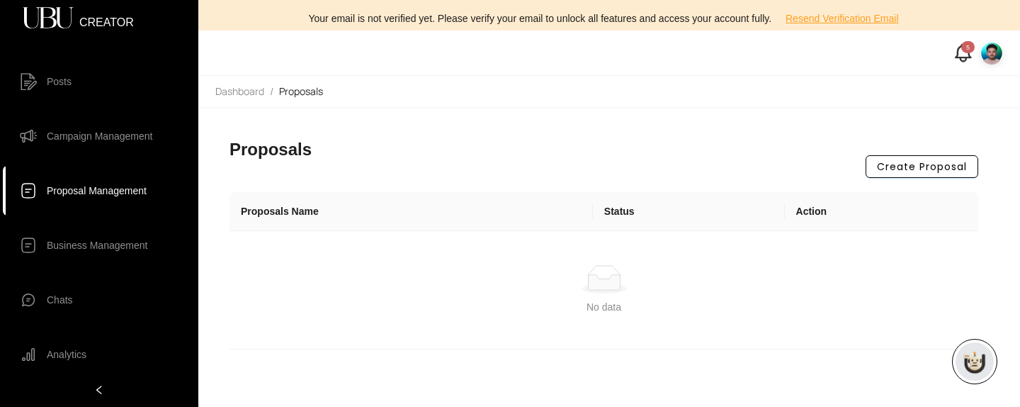
click at [946, 164] on span "Create Proposal" at bounding box center [922, 167] width 90 height 16
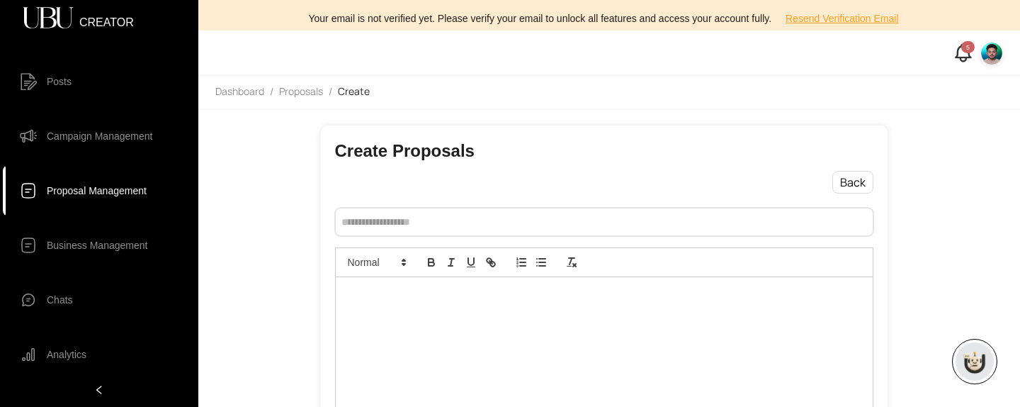
click at [643, 232] on input "text" at bounding box center [604, 222] width 538 height 28
click at [863, 181] on span "Back" at bounding box center [853, 183] width 26 height 18
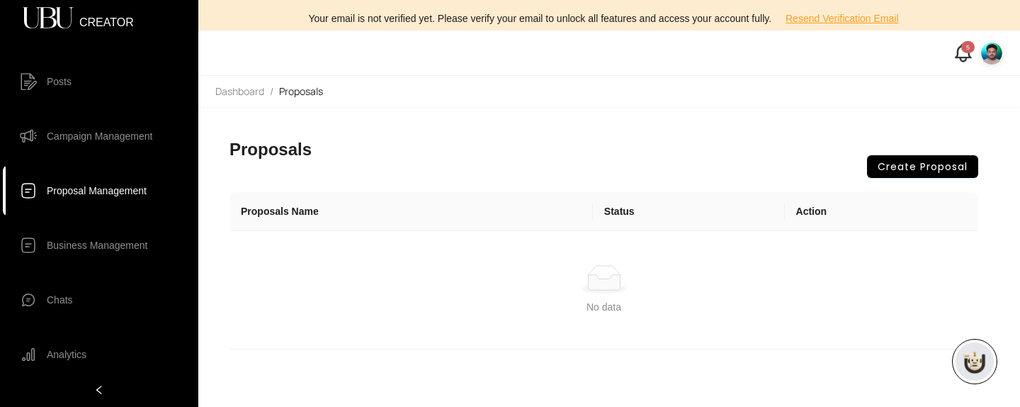
click at [119, 137] on span "Campaign Management" at bounding box center [100, 136] width 106 height 28
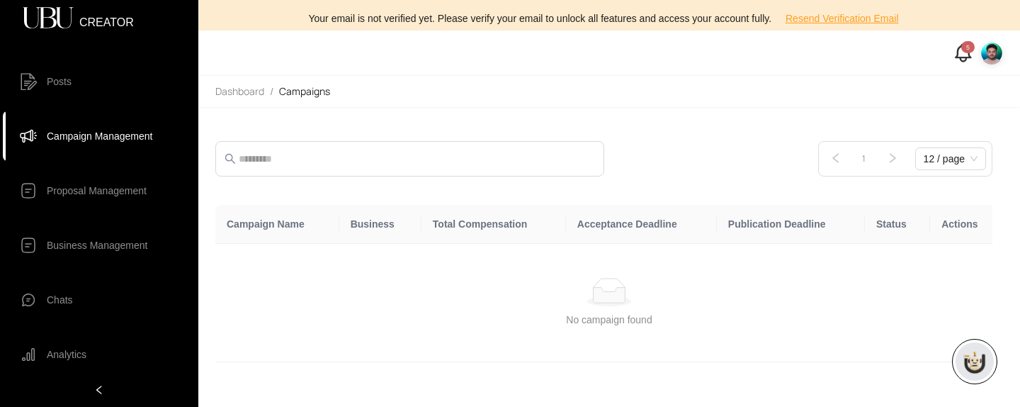
click at [69, 295] on span "Chats" at bounding box center [60, 300] width 26 height 28
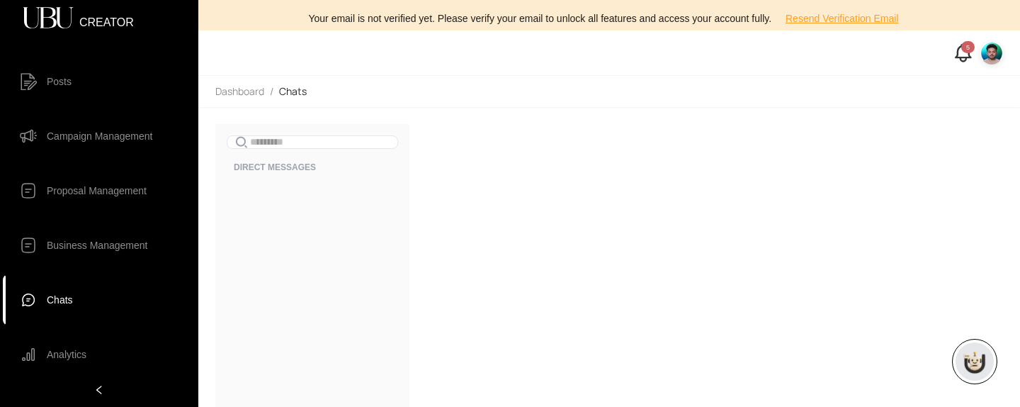
click at [332, 145] on span at bounding box center [312, 141] width 171 height 13
type input "*"
click at [160, 177] on span "Proposal Management" at bounding box center [110, 190] width 126 height 28
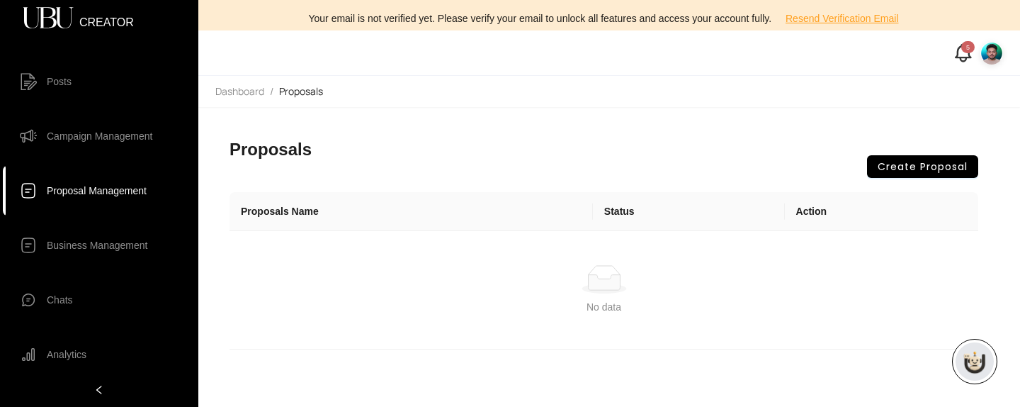
click at [108, 128] on span "Campaign Management" at bounding box center [100, 136] width 106 height 28
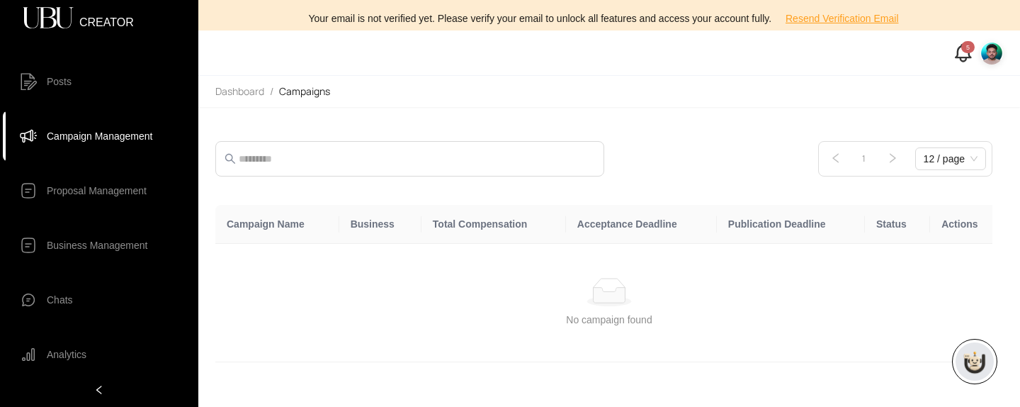
click at [80, 79] on span "Posts" at bounding box center [110, 81] width 126 height 28
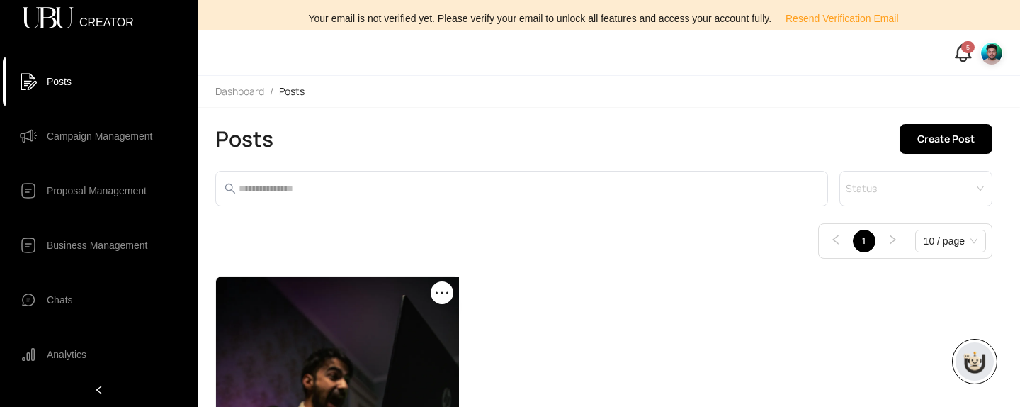
scroll to position [1, 0]
click at [946, 183] on input "search" at bounding box center [912, 181] width 128 height 21
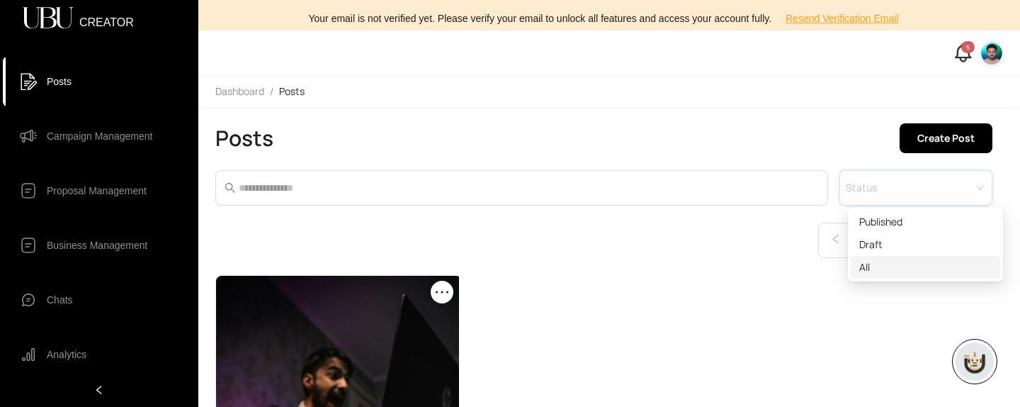
click at [896, 264] on div "All" at bounding box center [925, 267] width 132 height 16
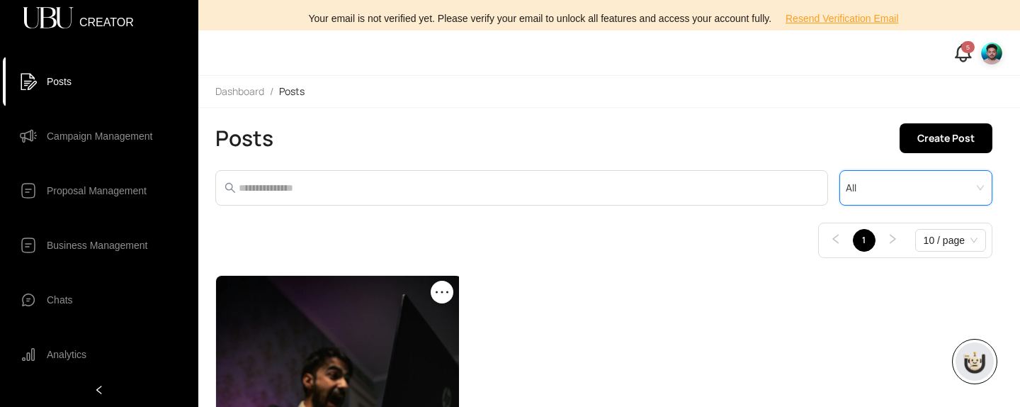
click at [101, 128] on span "Campaign Management" at bounding box center [100, 136] width 106 height 28
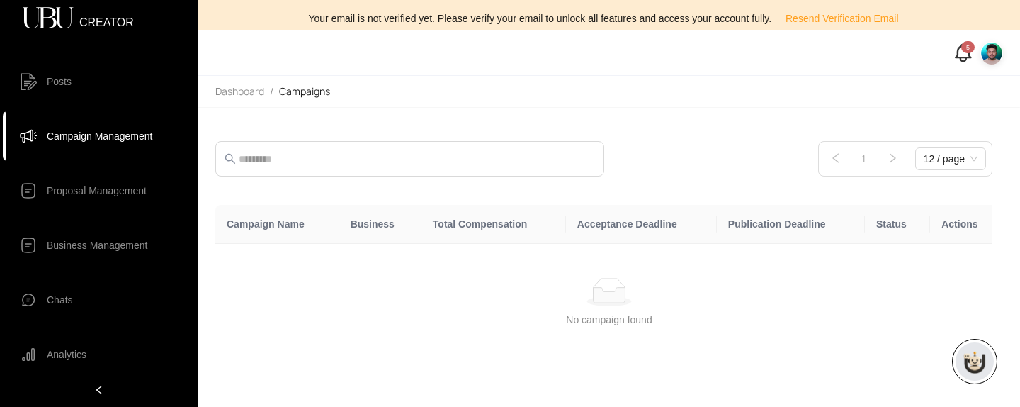
click at [73, 81] on span "Posts" at bounding box center [110, 81] width 126 height 28
